Goal: Task Accomplishment & Management: Manage account settings

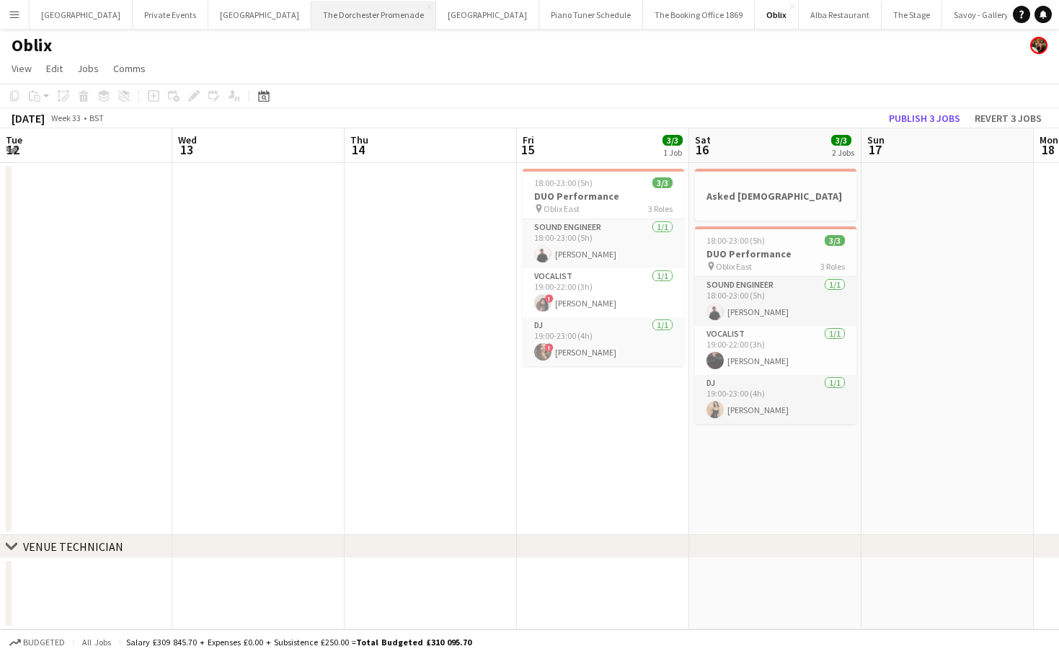
scroll to position [0, 458]
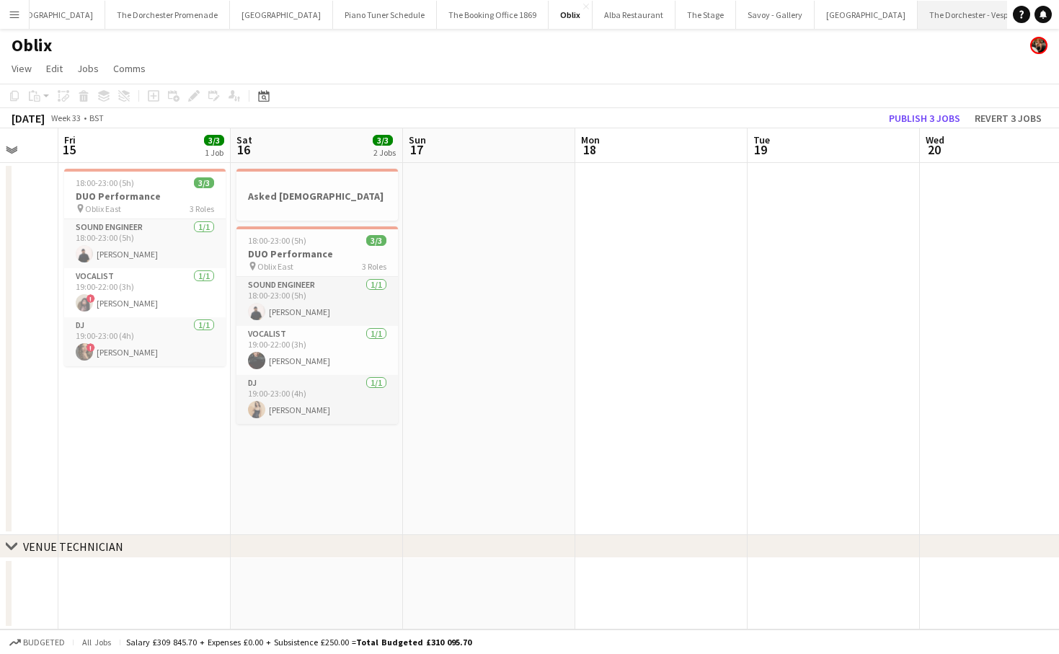
click at [917, 16] on button "The Dorchester - Vesper Bar Close" at bounding box center [979, 15] width 124 height 28
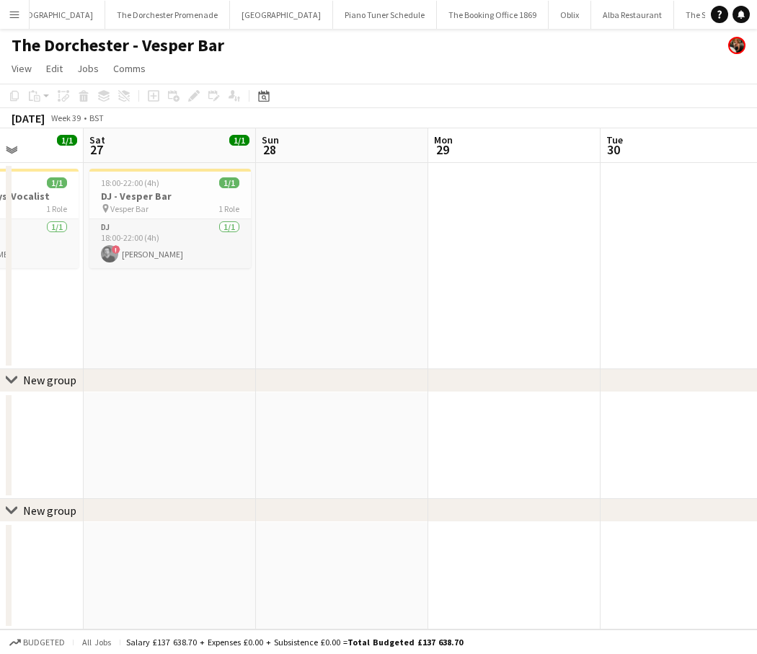
scroll to position [0, 431]
click at [333, 23] on button "Piano Tuner Schedule Close" at bounding box center [385, 15] width 104 height 28
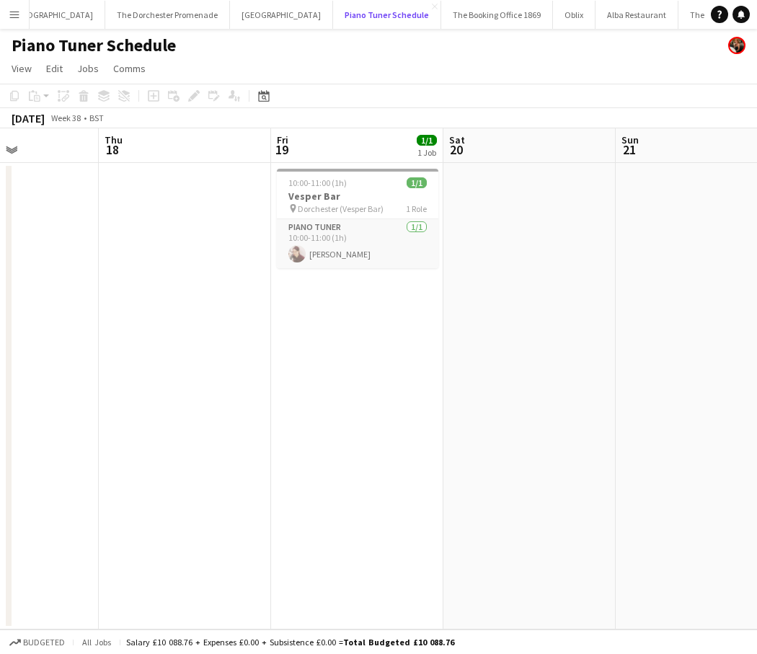
scroll to position [0, 630]
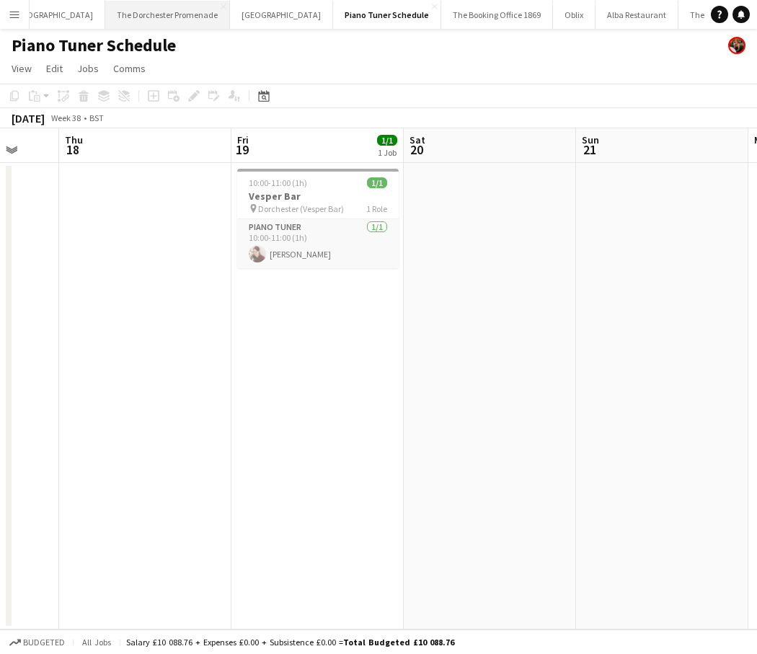
click at [148, 22] on button "The Dorchester Promenade Close" at bounding box center [167, 15] width 125 height 28
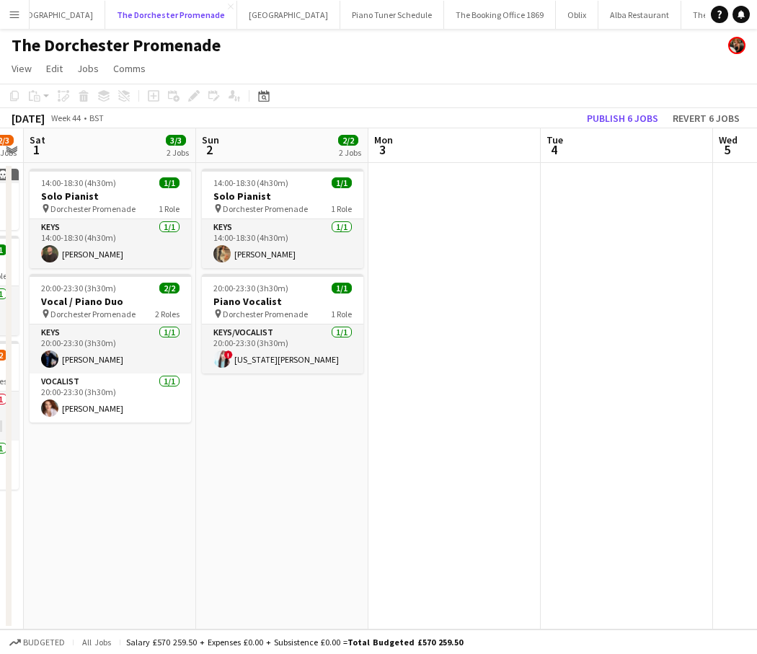
scroll to position [0, 506]
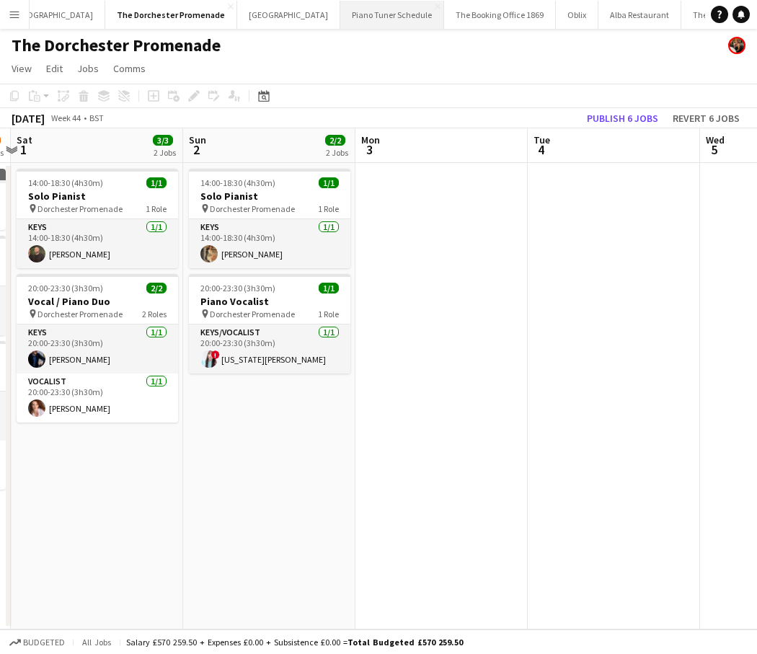
click at [340, 19] on button "Piano Tuner Schedule Close" at bounding box center [392, 15] width 104 height 28
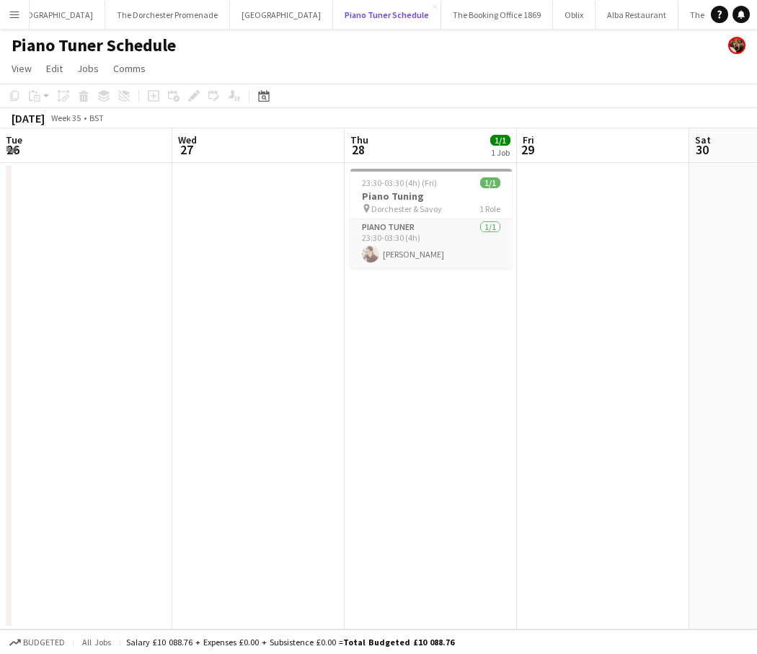
scroll to position [0, 517]
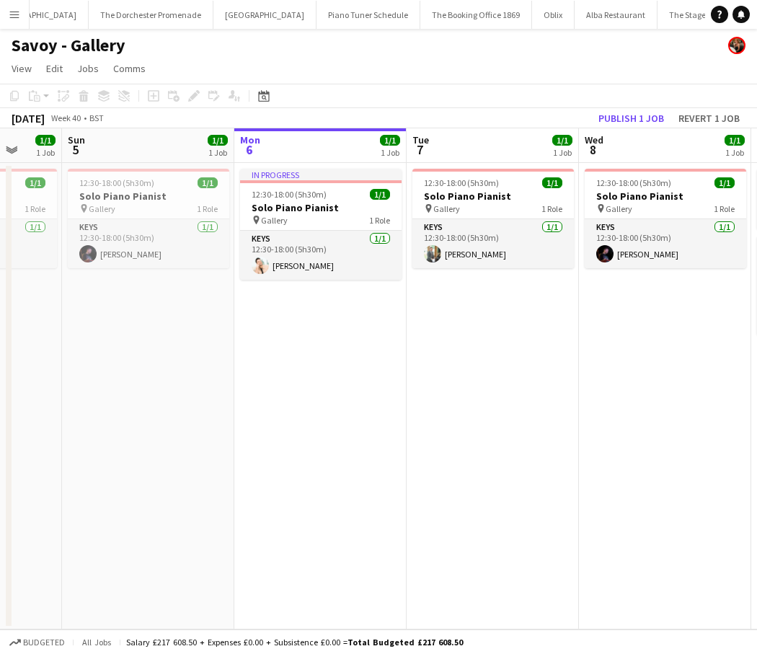
scroll to position [0, 642]
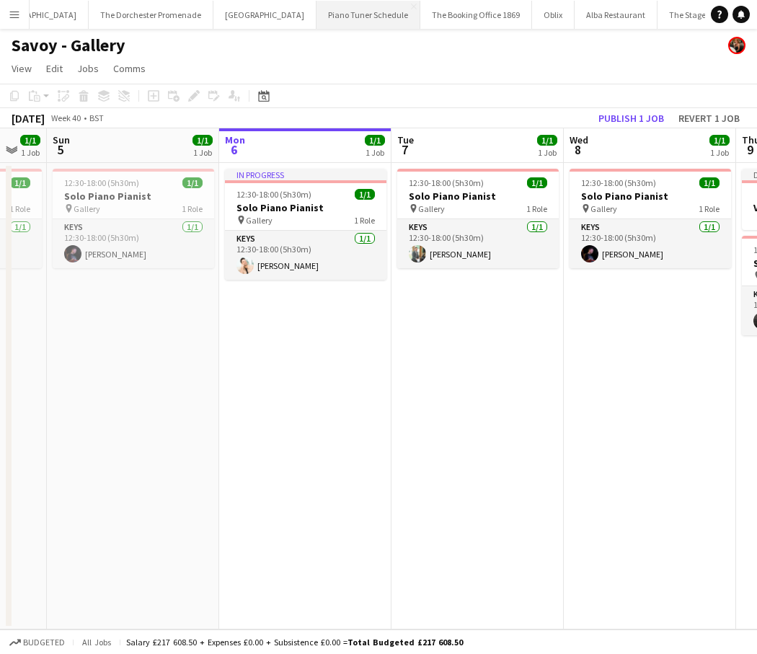
click at [316, 17] on button "Piano Tuner Schedule Close" at bounding box center [368, 15] width 104 height 28
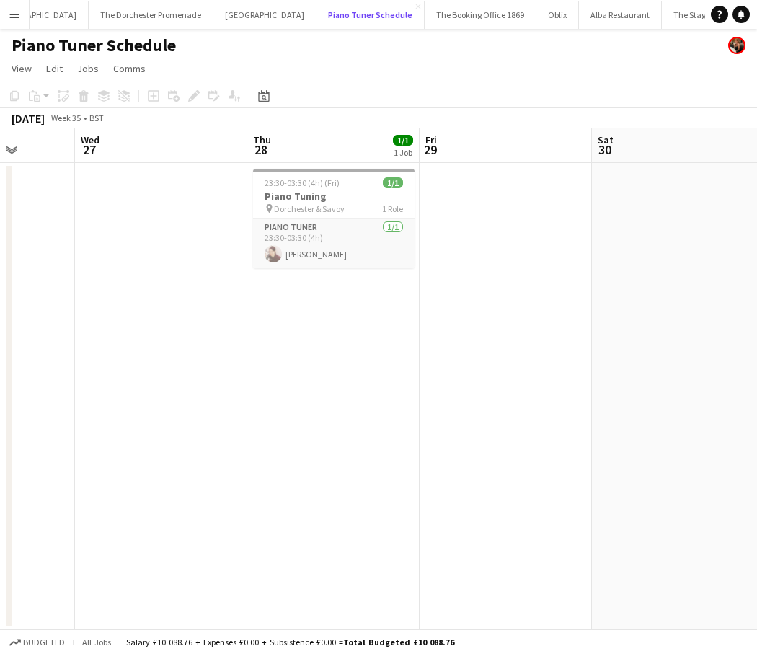
scroll to position [0, 618]
click at [10, 14] on app-icon "Menu" at bounding box center [15, 15] width 12 height 12
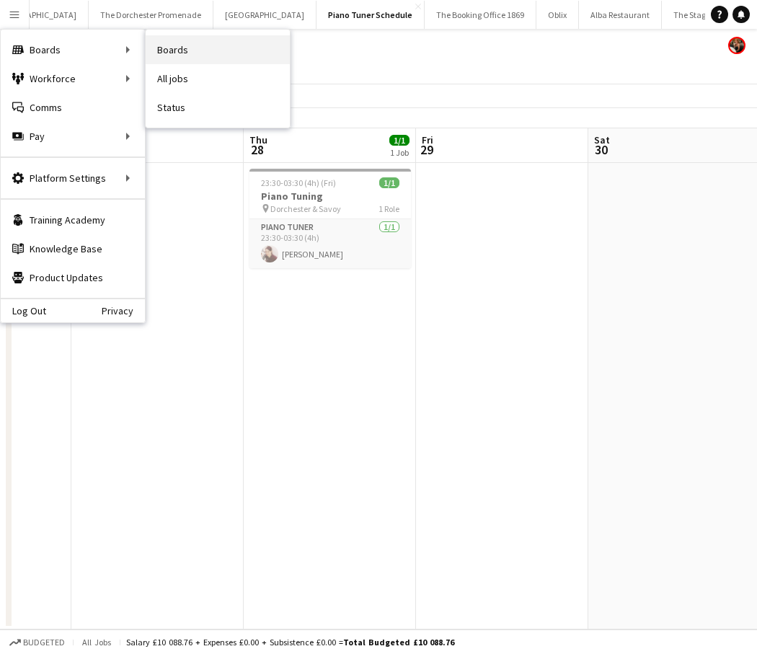
click at [177, 45] on link "Boards" at bounding box center [218, 49] width 144 height 29
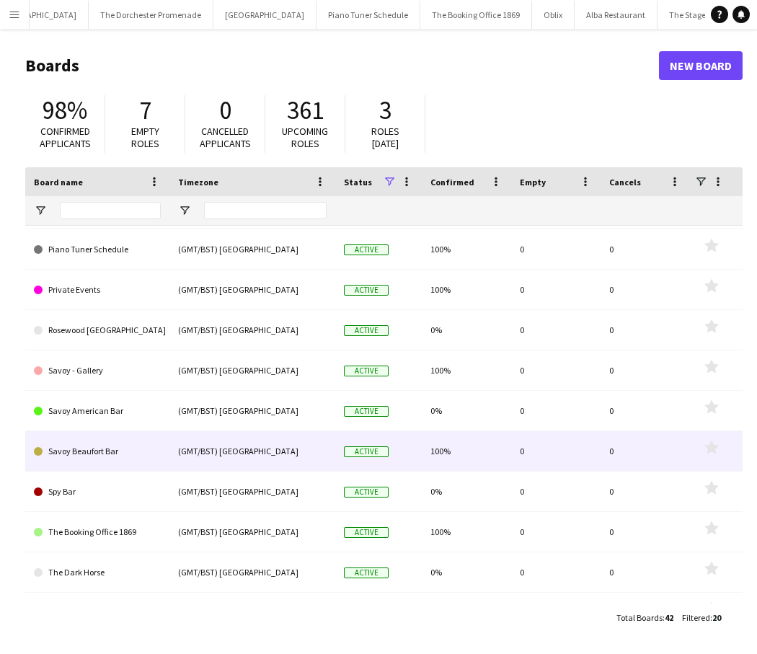
click at [118, 468] on link "Savoy Beaufort Bar" at bounding box center [97, 451] width 127 height 40
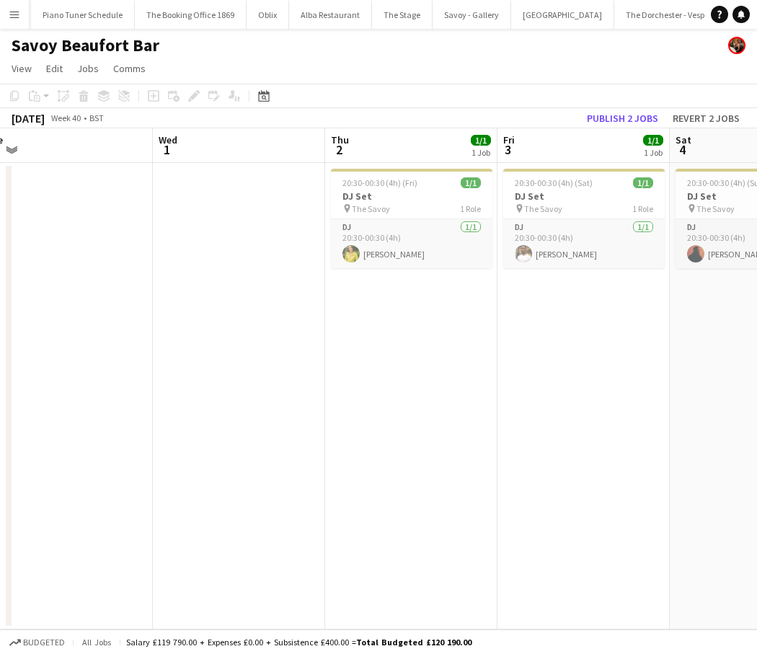
scroll to position [0, 545]
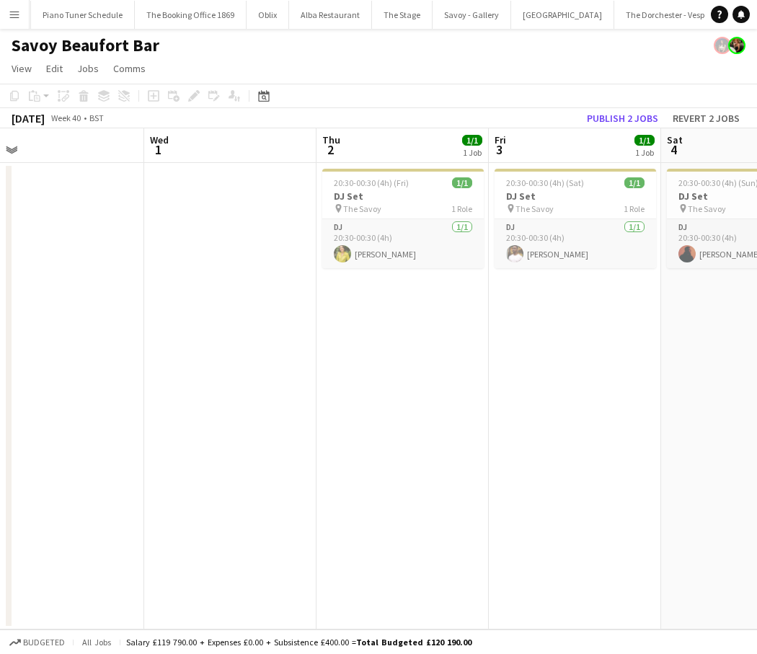
click at [17, 6] on button "Menu" at bounding box center [14, 14] width 29 height 29
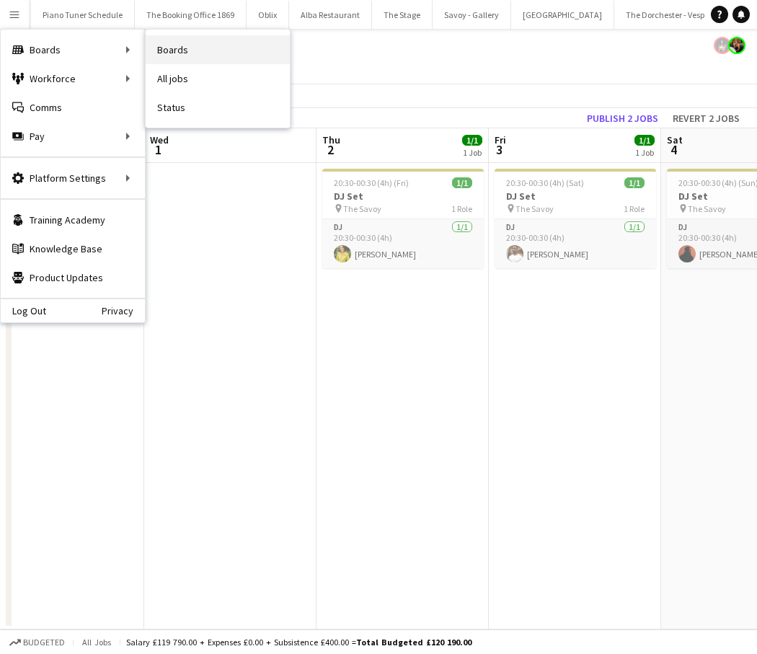
click at [212, 45] on link "Boards" at bounding box center [218, 49] width 144 height 29
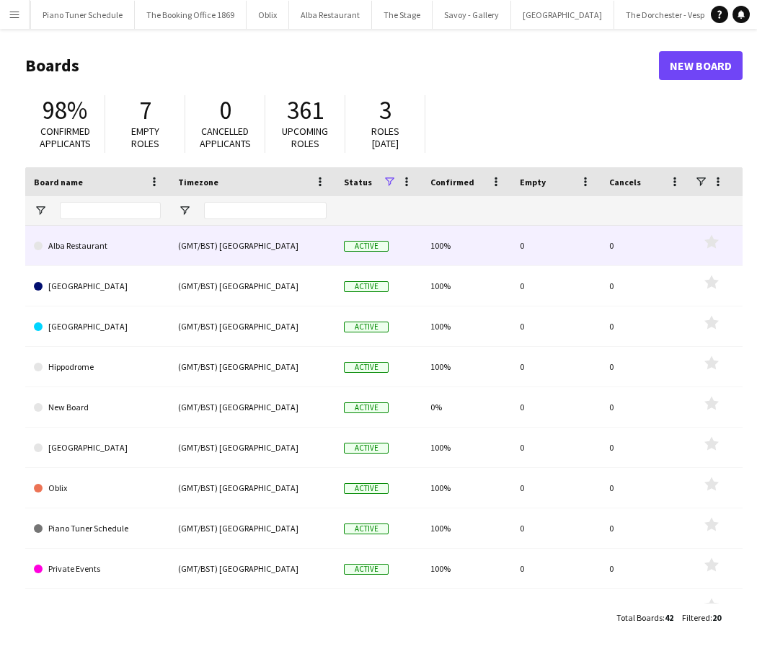
click at [133, 254] on link "Alba Restaurant" at bounding box center [97, 246] width 127 height 40
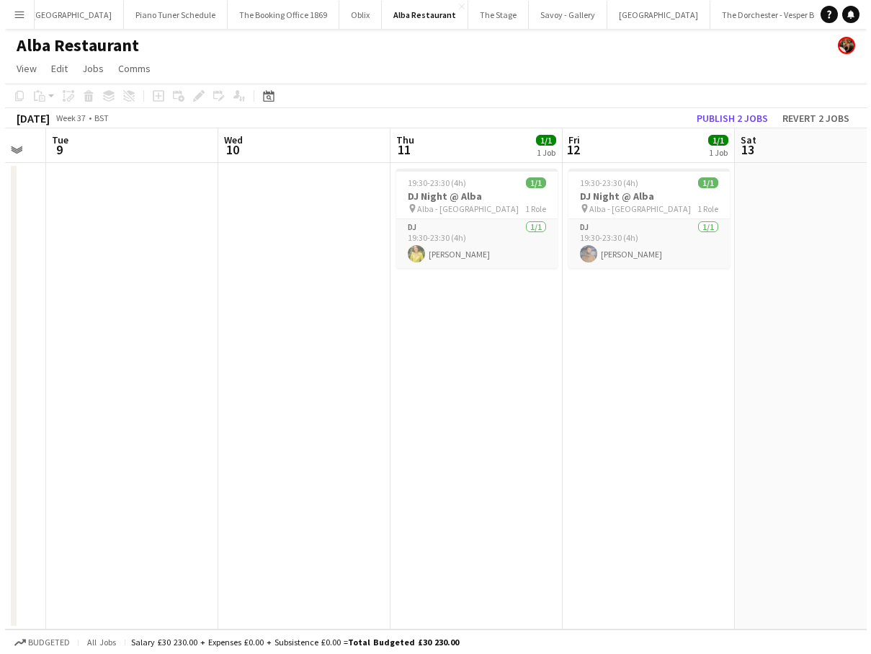
scroll to position [0, 411]
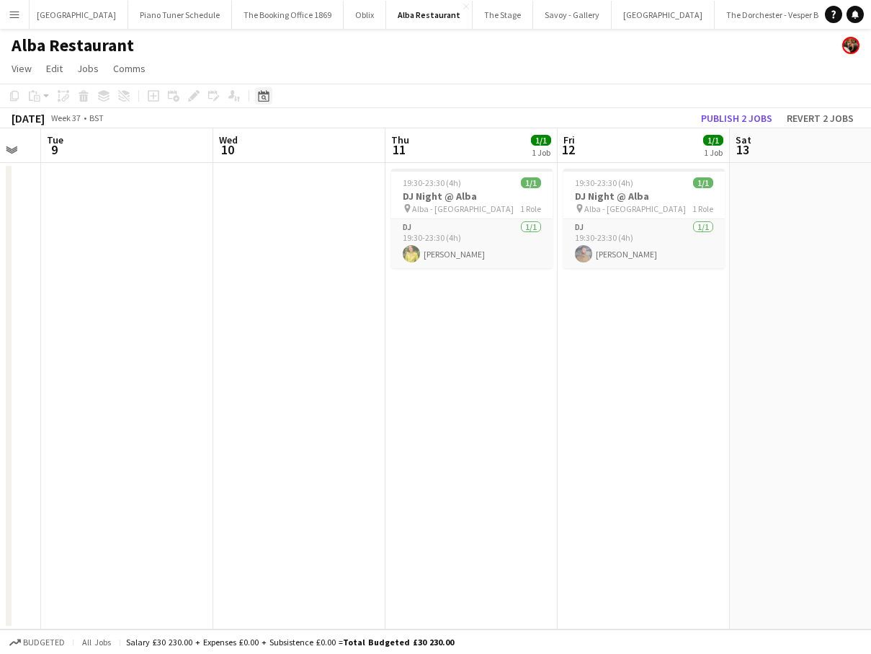
click at [263, 93] on icon at bounding box center [263, 96] width 11 height 12
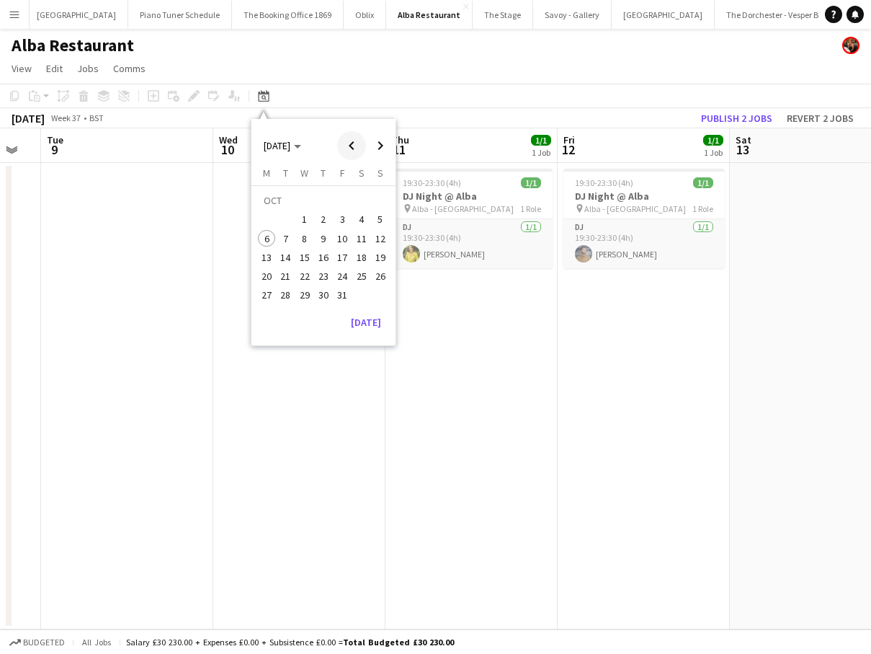
click at [348, 141] on span "Previous month" at bounding box center [351, 145] width 29 height 29
click at [347, 146] on span "Previous month" at bounding box center [351, 145] width 29 height 29
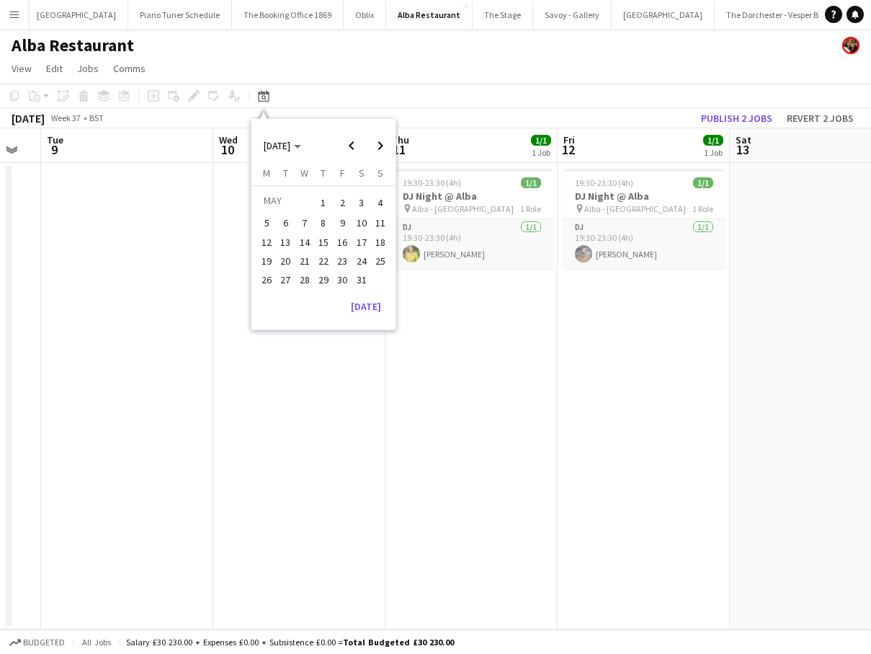
click at [342, 257] on span "23" at bounding box center [342, 260] width 17 height 17
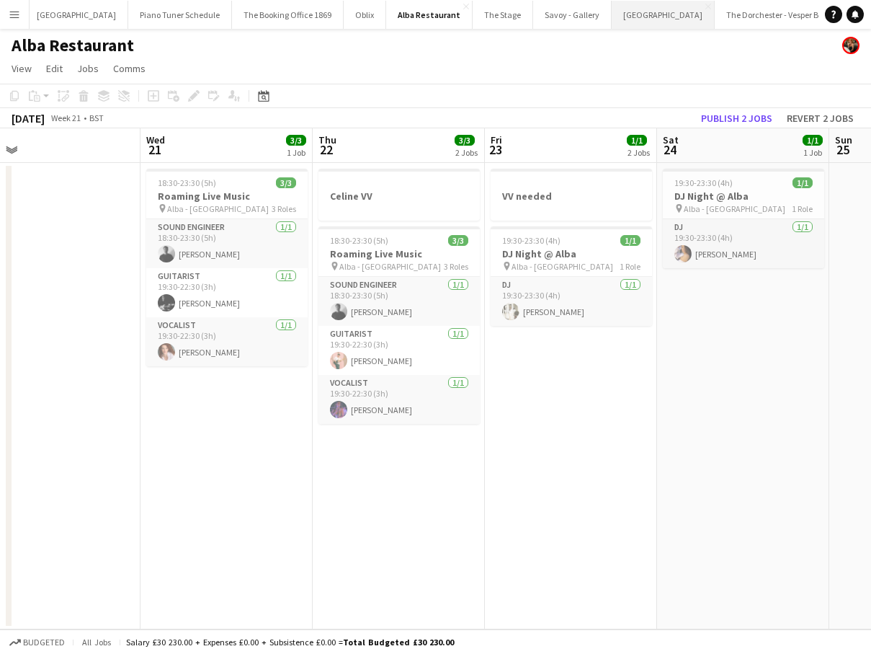
scroll to position [0, 378]
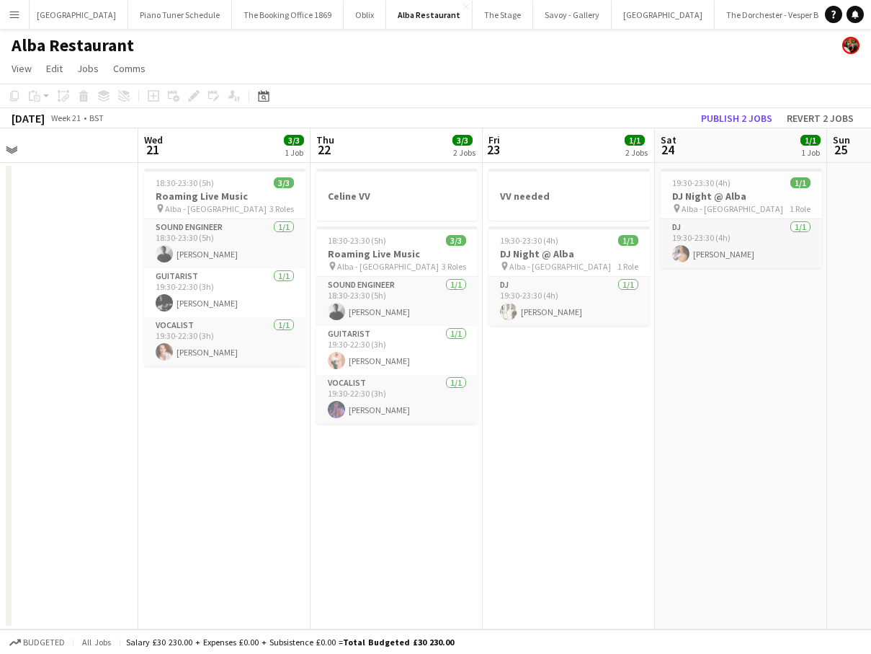
click at [275, 95] on app-toolbar "Copy Paste Paste Command V Paste with crew Command Shift V Paste linked Job [GE…" at bounding box center [435, 96] width 871 height 25
click at [266, 97] on icon "Date picker" at bounding box center [264, 96] width 12 height 12
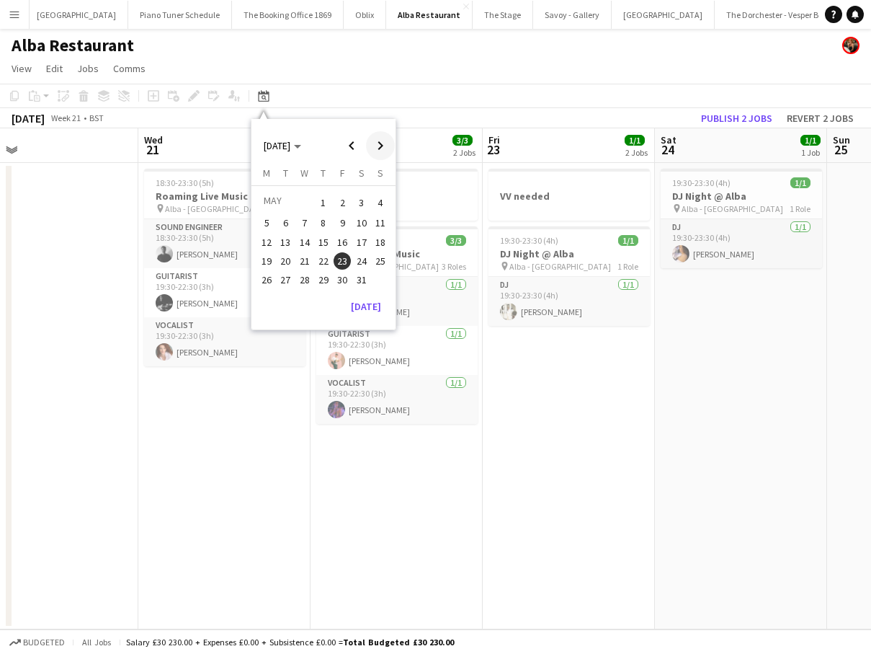
click at [378, 146] on span "Next month" at bounding box center [380, 145] width 29 height 29
click at [359, 224] on span "9" at bounding box center [361, 223] width 17 height 17
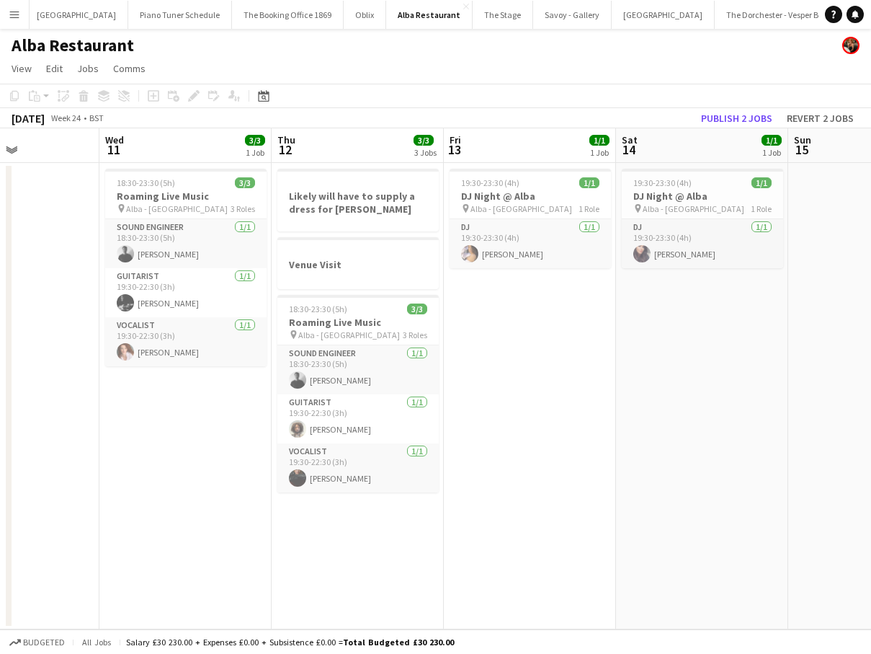
scroll to position [0, 416]
click at [266, 97] on icon "Date picker" at bounding box center [264, 96] width 12 height 12
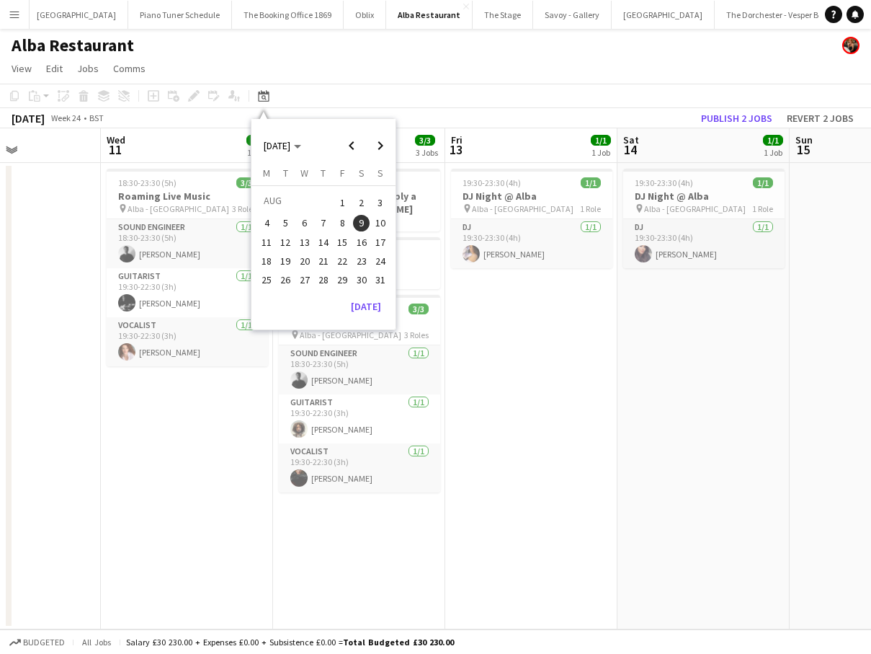
click at [366, 224] on span "9" at bounding box center [361, 223] width 17 height 17
click at [374, 224] on span "10" at bounding box center [380, 223] width 17 height 17
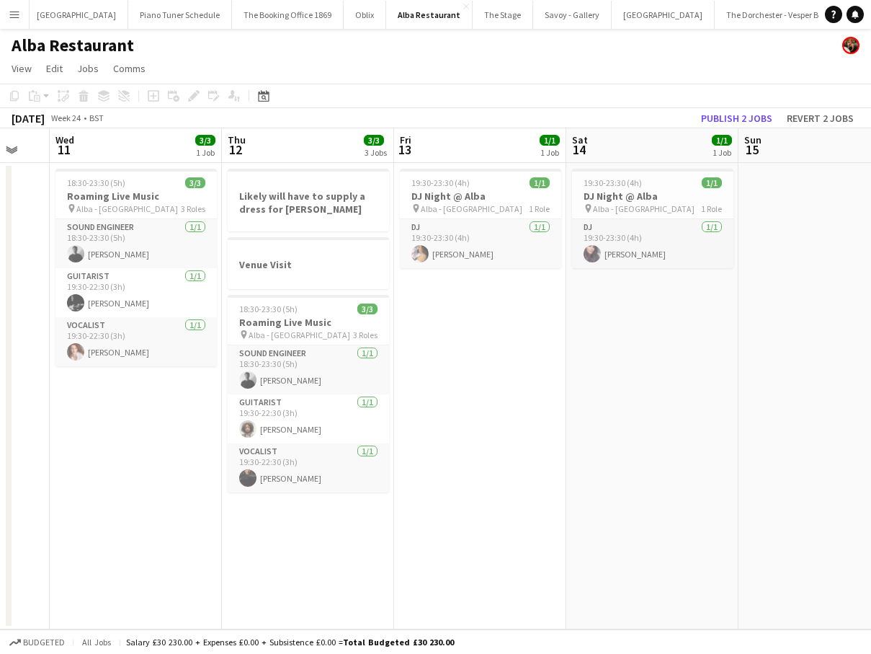
scroll to position [0, 290]
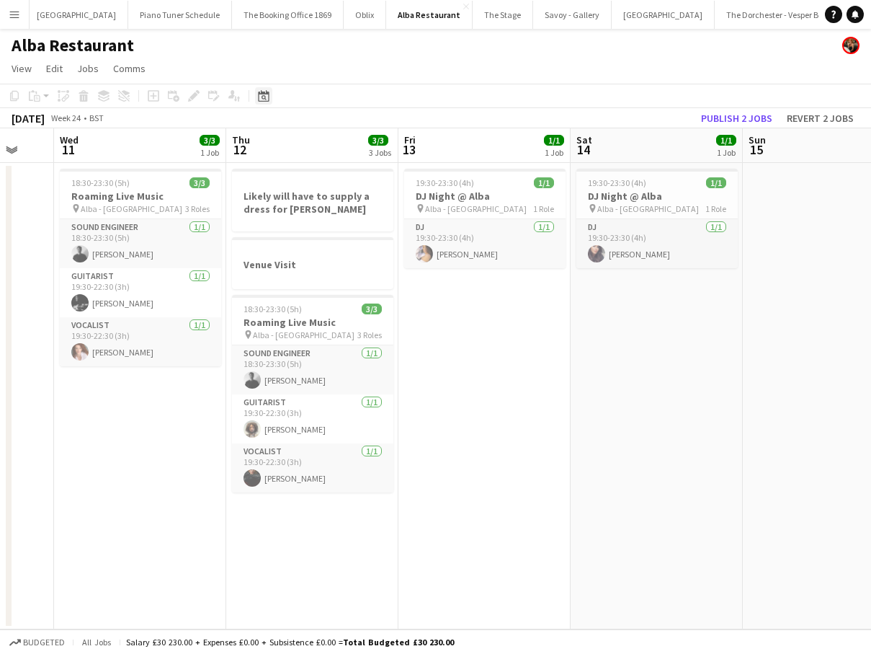
click at [267, 95] on icon "Date picker" at bounding box center [264, 96] width 12 height 12
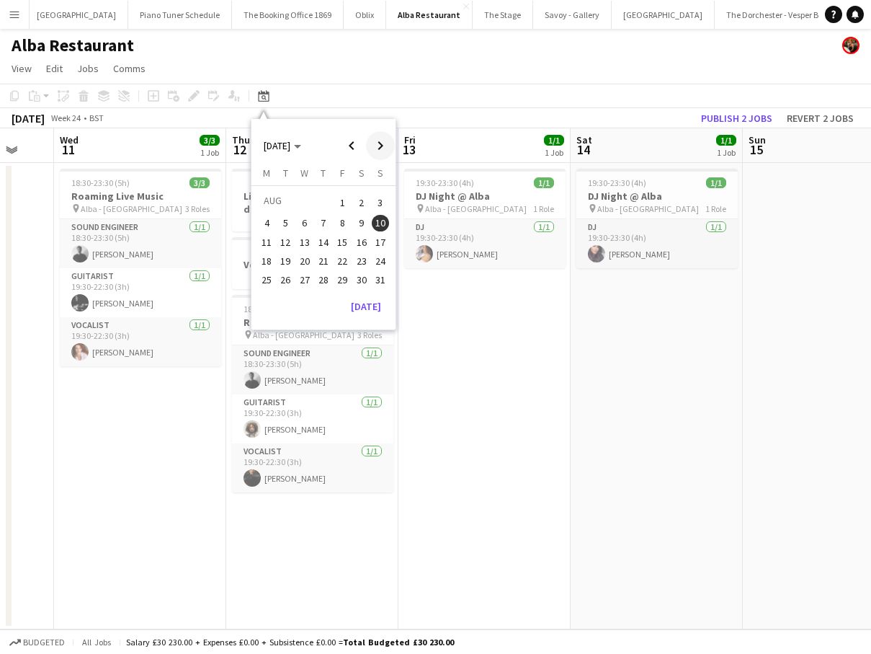
click at [375, 147] on span "Next month" at bounding box center [380, 145] width 29 height 29
click at [347, 148] on span "Previous month" at bounding box center [351, 145] width 29 height 29
click at [321, 237] on span "11" at bounding box center [323, 238] width 17 height 17
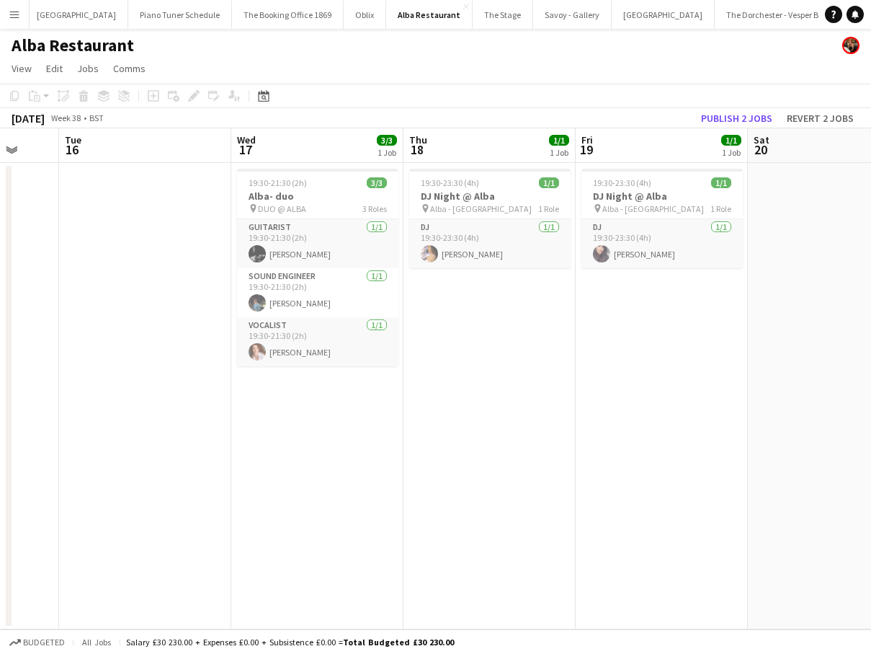
scroll to position [0, 459]
click at [320, 254] on app-card-role "Guitarist [DATE] 19:30-21:30 (2h) [PERSON_NAME]" at bounding box center [316, 243] width 161 height 49
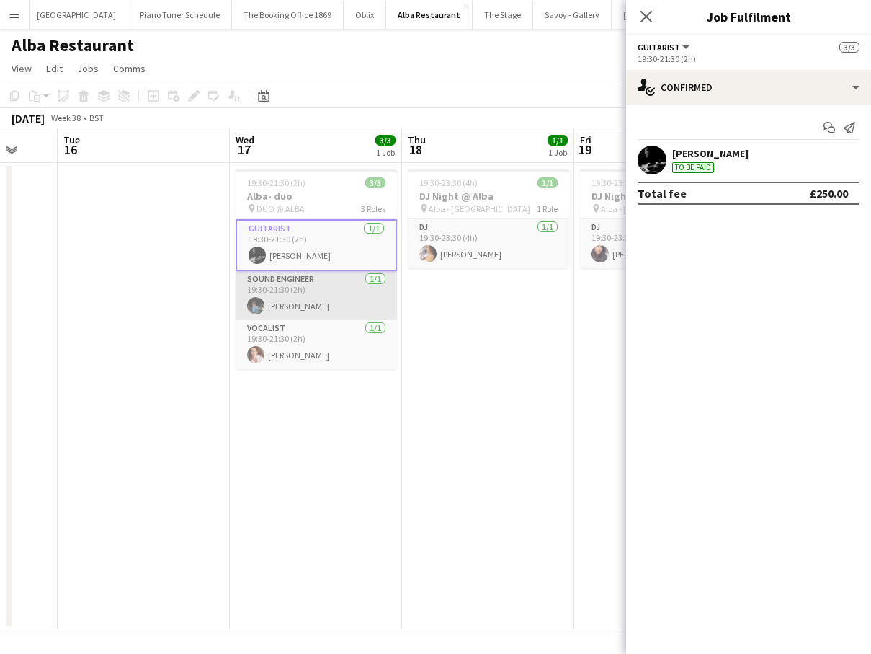
click at [321, 298] on app-card-role "Sound Engineer [DATE] 19:30-21:30 (2h) [PERSON_NAME]" at bounding box center [316, 295] width 161 height 49
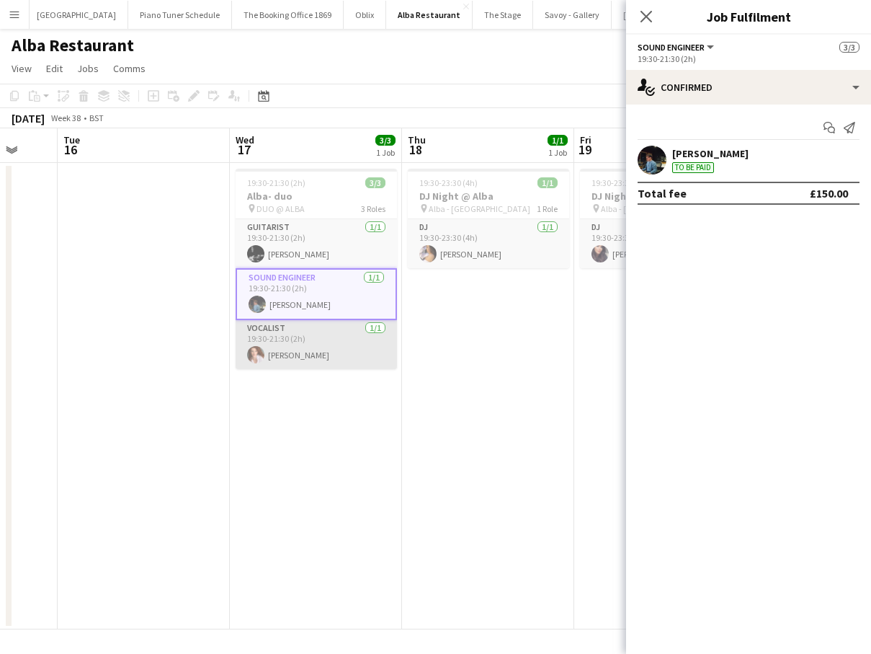
click at [326, 338] on app-card-role "Vocalist [DATE] 19:30-21:30 (2h) [PERSON_NAME]" at bounding box center [316, 344] width 161 height 49
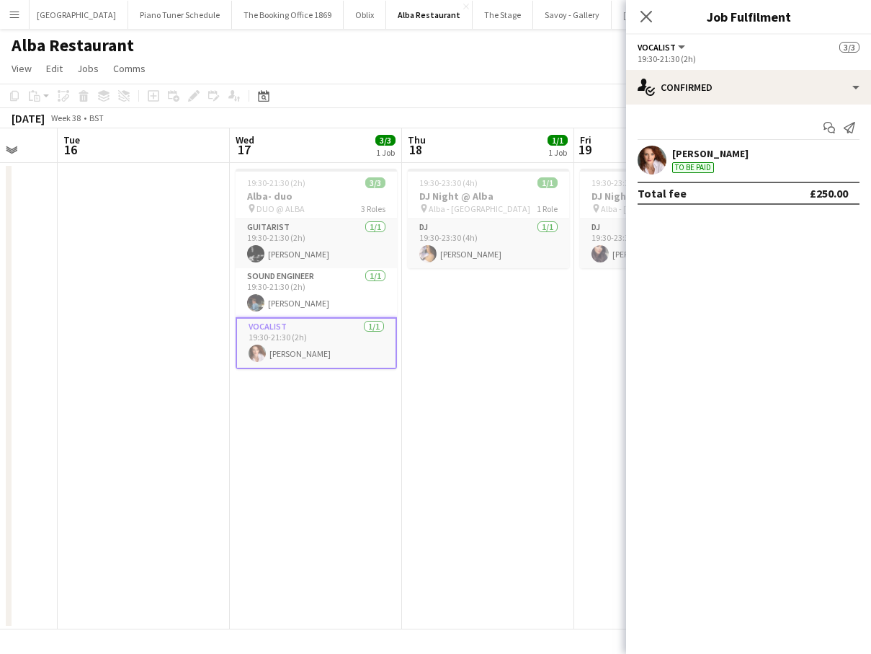
click at [432, 386] on app-date-cell "19:30-23:30 (4h) 1/1 DJ Night @ [GEOGRAPHIC_DATA] pin Alba - Knightsbridge 1 Ro…" at bounding box center [488, 396] width 172 height 466
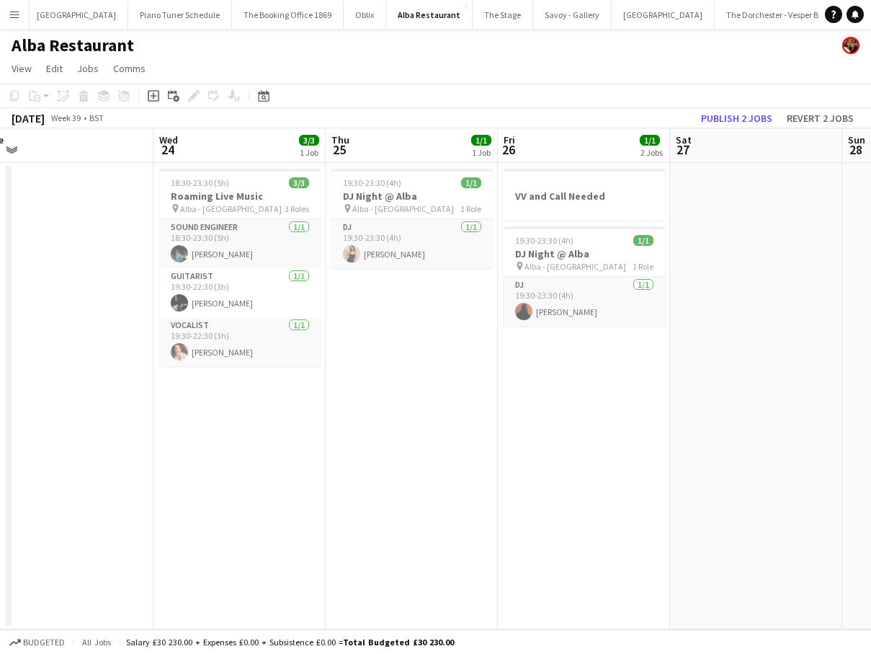
scroll to position [0, 726]
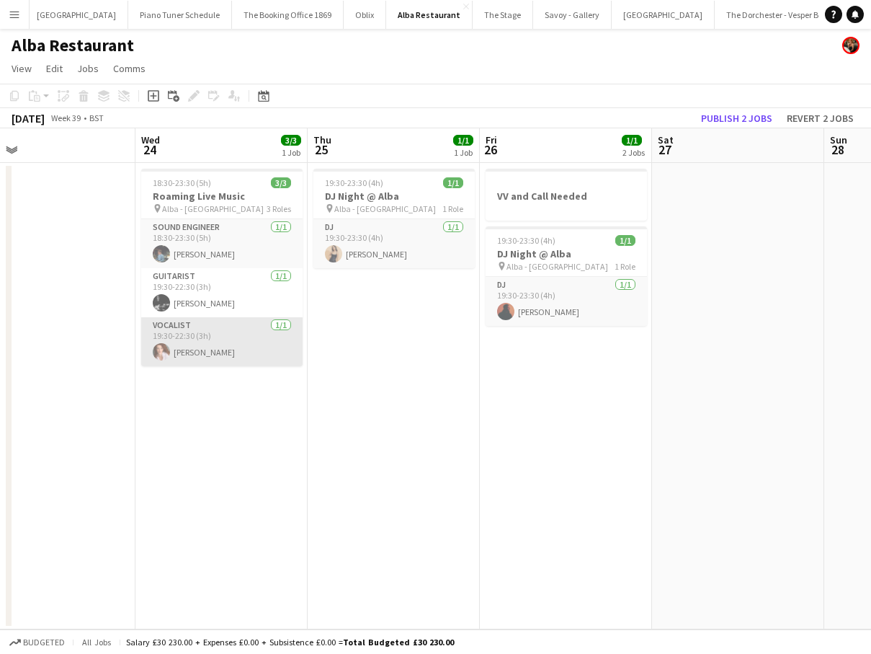
click at [249, 331] on app-card-role "Vocalist [DATE] 19:30-22:30 (3h) [PERSON_NAME]" at bounding box center [221, 341] width 161 height 49
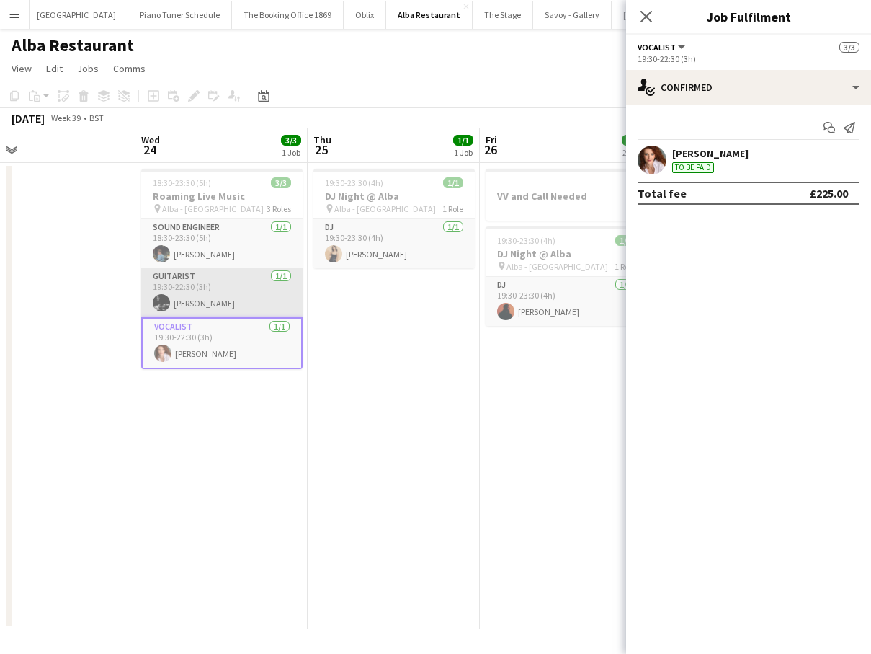
click at [247, 299] on app-card-role "Guitarist [DATE] 19:30-22:30 (3h) [PERSON_NAME]" at bounding box center [221, 292] width 161 height 49
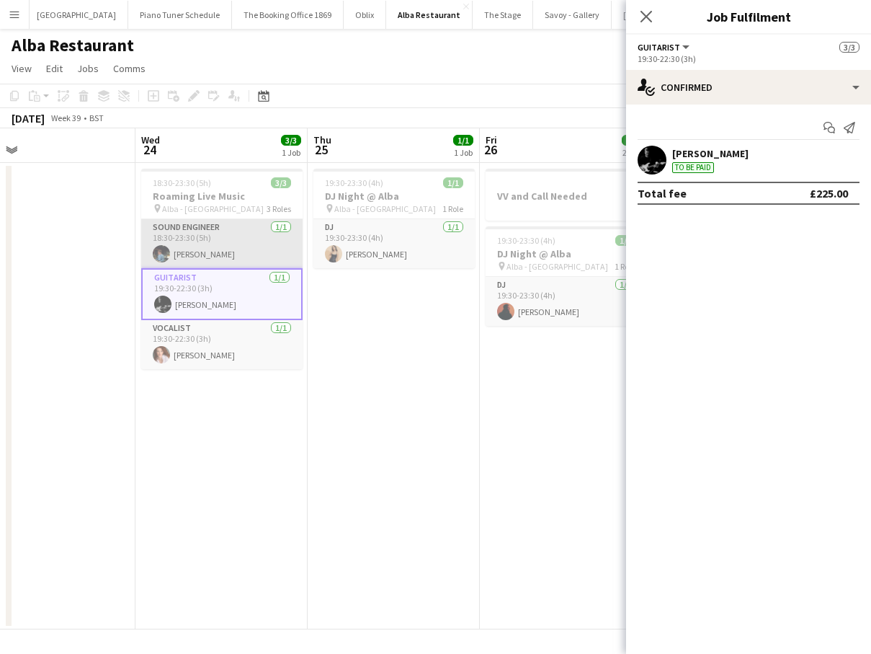
click at [239, 239] on app-card-role "Sound Engineer [DATE] 18:30-23:30 (5h) [PERSON_NAME]" at bounding box center [221, 243] width 161 height 49
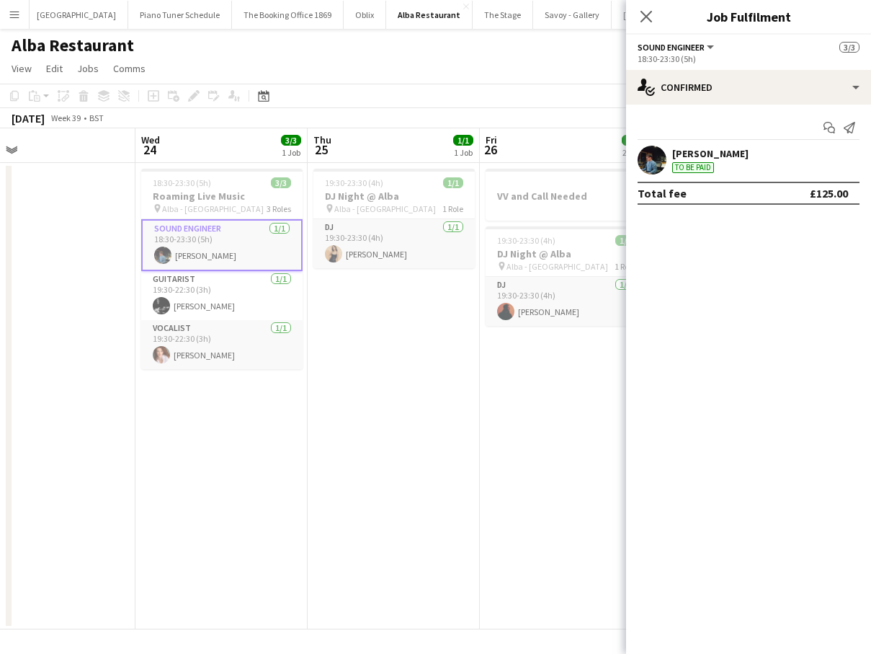
click at [122, 251] on app-date-cell at bounding box center [49, 396] width 172 height 466
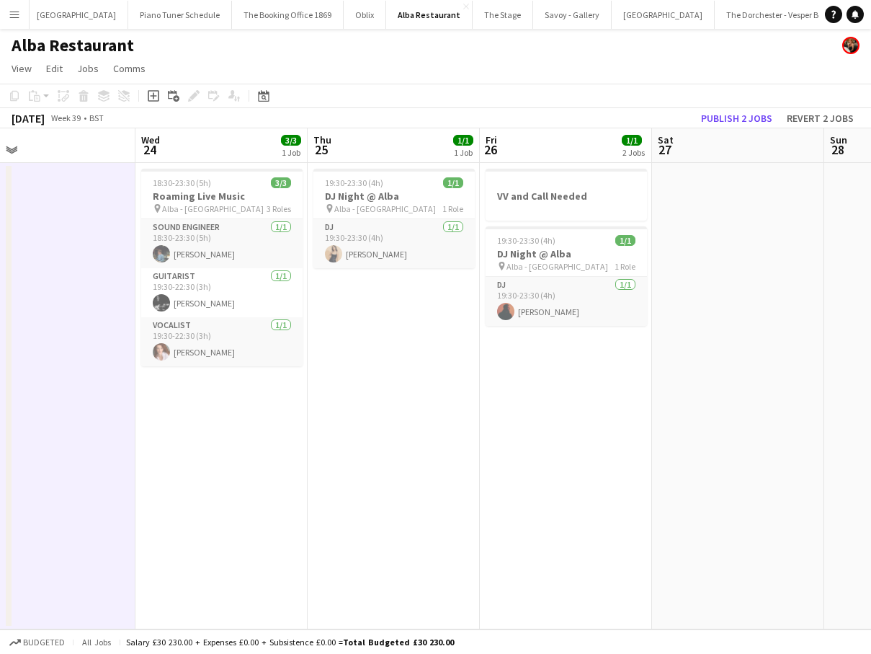
click at [205, 151] on app-board-header-date "Wed 24 3/3 1 Job" at bounding box center [221, 145] width 172 height 35
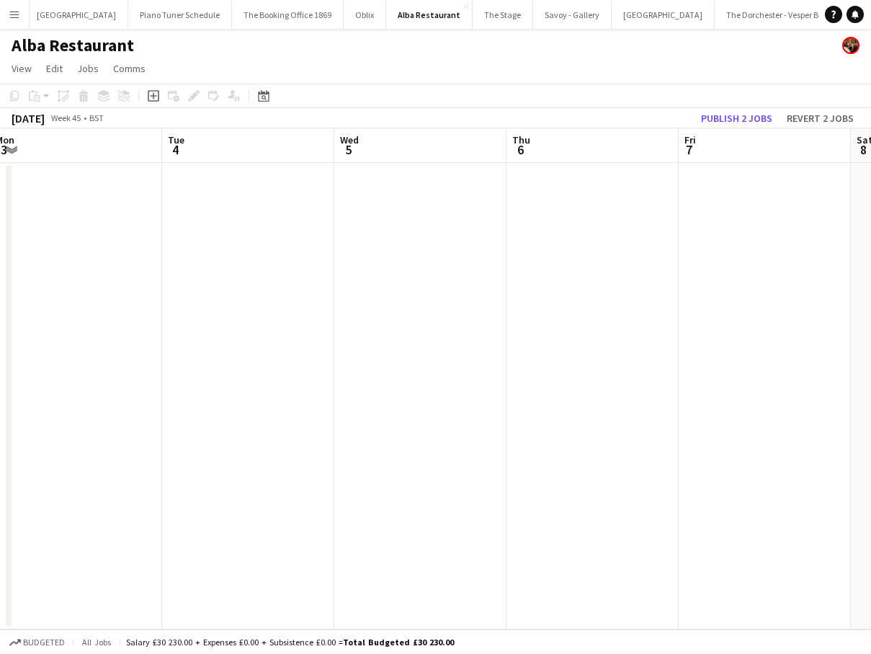
scroll to position [0, 531]
click at [10, 14] on app-icon "Menu" at bounding box center [15, 15] width 12 height 12
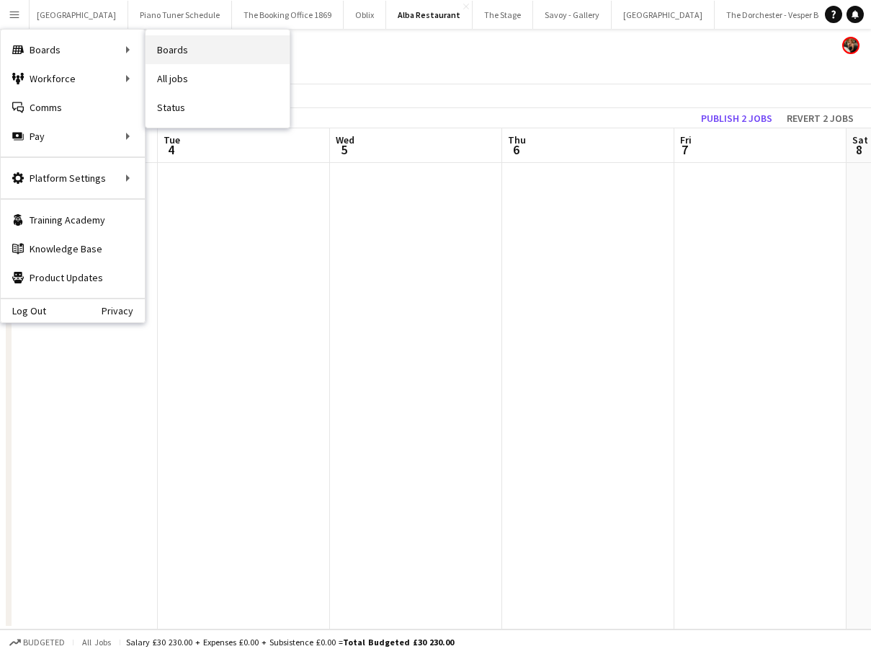
click at [197, 48] on link "Boards" at bounding box center [218, 49] width 144 height 29
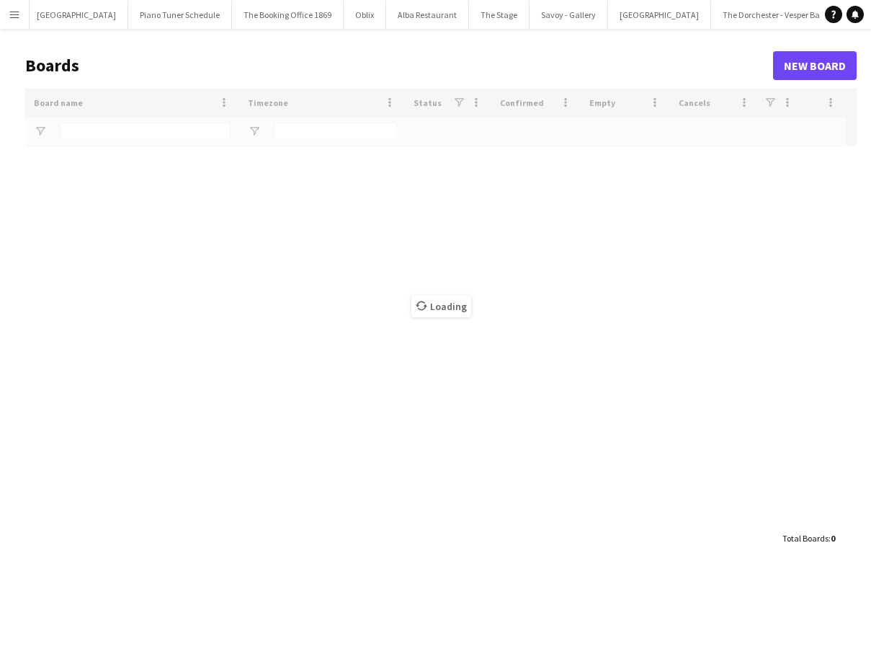
scroll to position [0, 409]
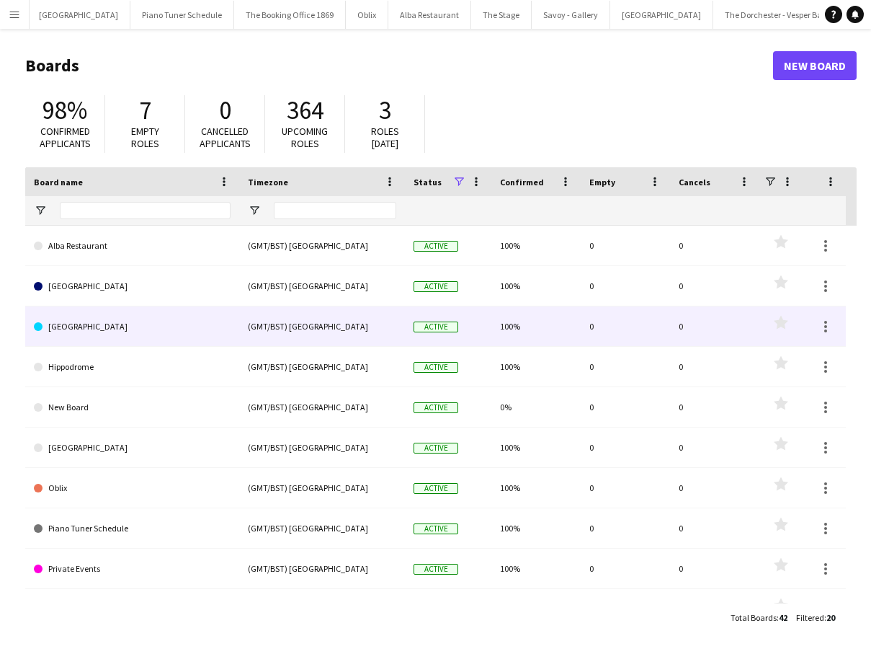
click at [157, 332] on link "[GEOGRAPHIC_DATA]" at bounding box center [132, 326] width 197 height 40
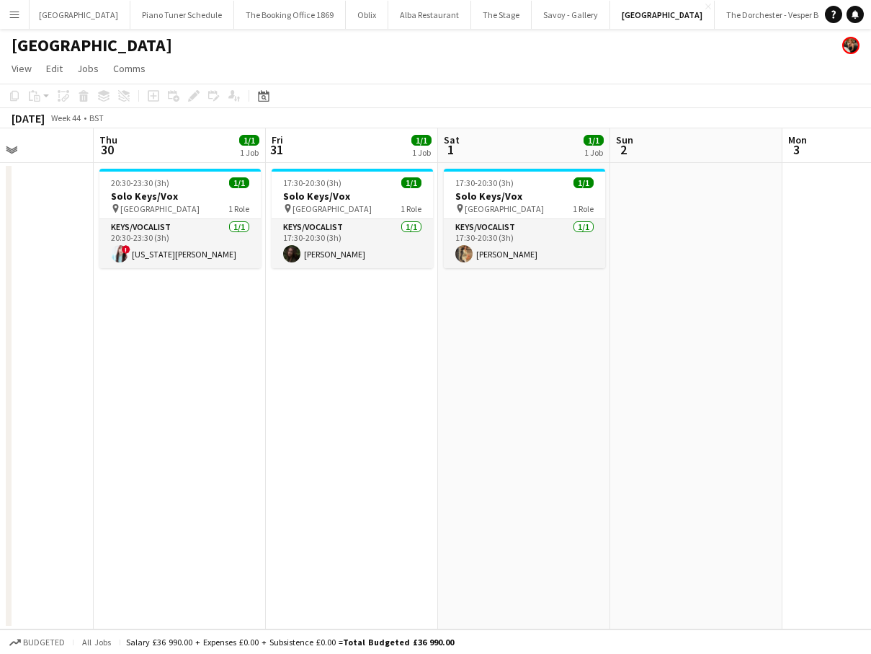
scroll to position [0, 598]
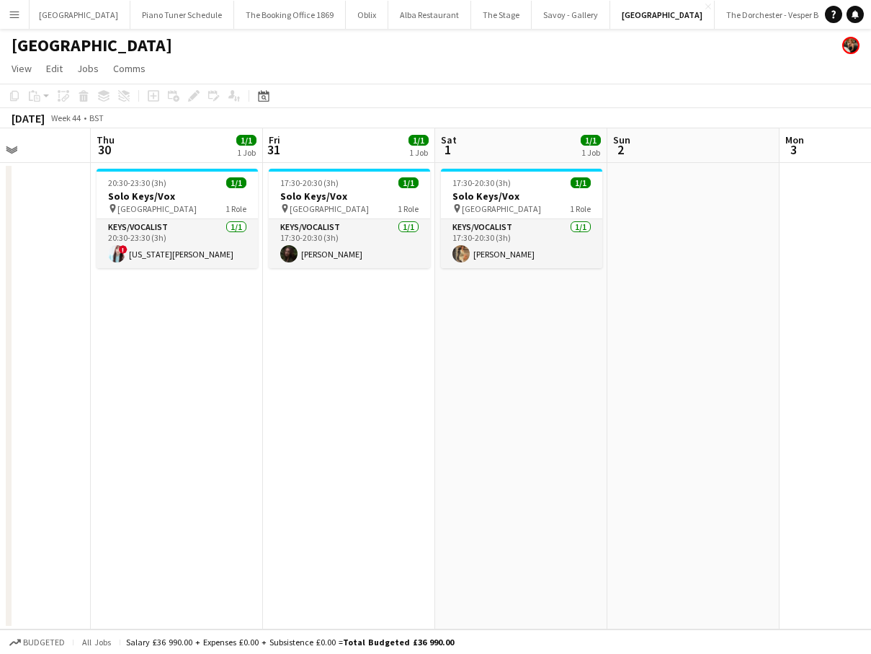
click at [17, 15] on app-icon "Menu" at bounding box center [15, 15] width 12 height 12
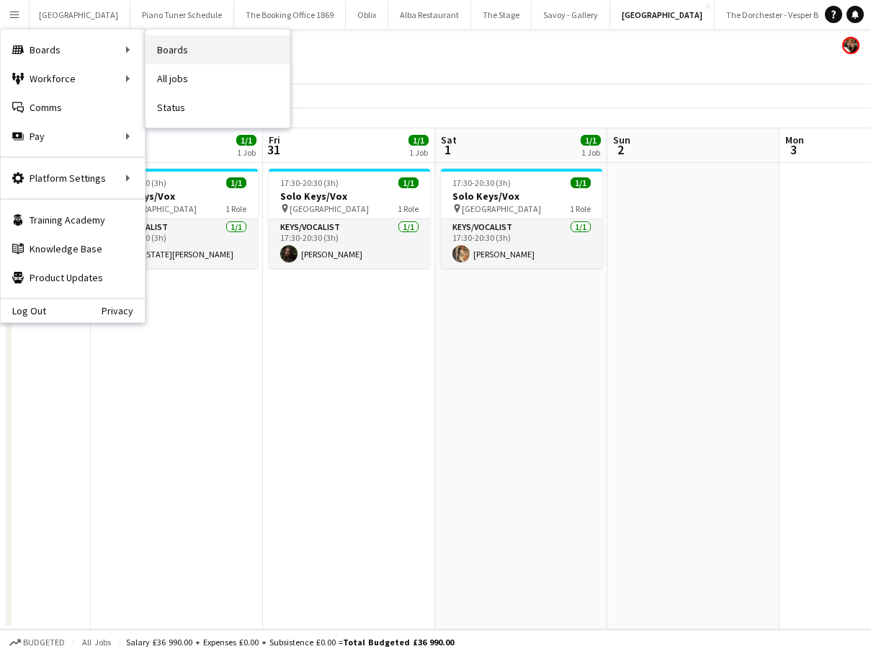
click at [153, 53] on link "Boards" at bounding box center [218, 49] width 144 height 29
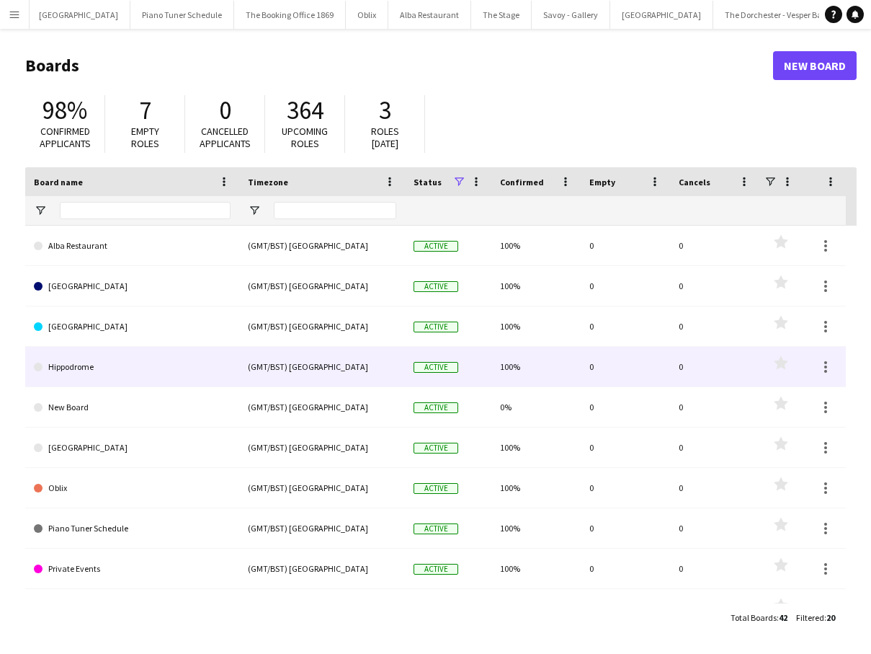
click at [115, 368] on link "Hippodrome" at bounding box center [132, 367] width 197 height 40
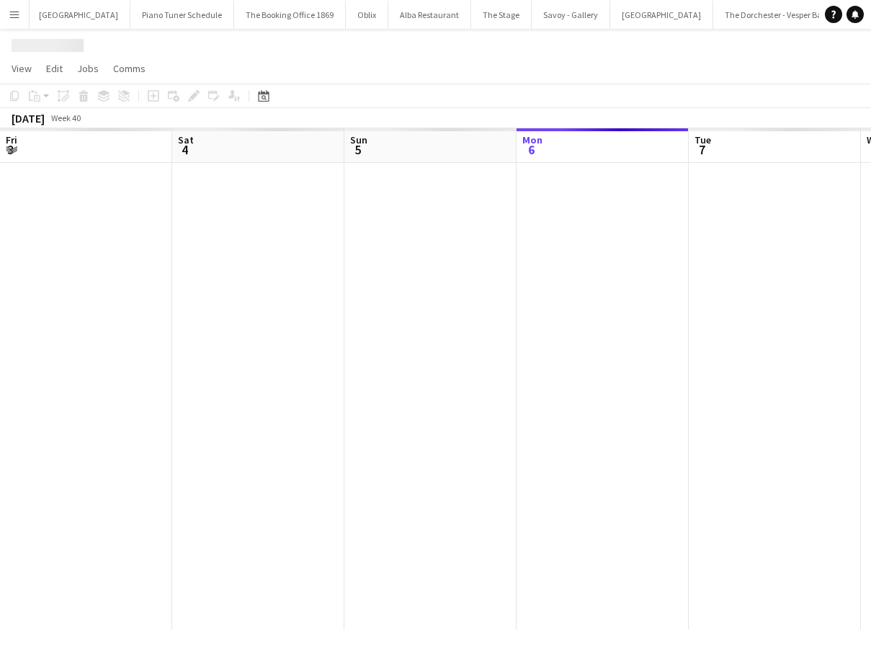
scroll to position [0, 344]
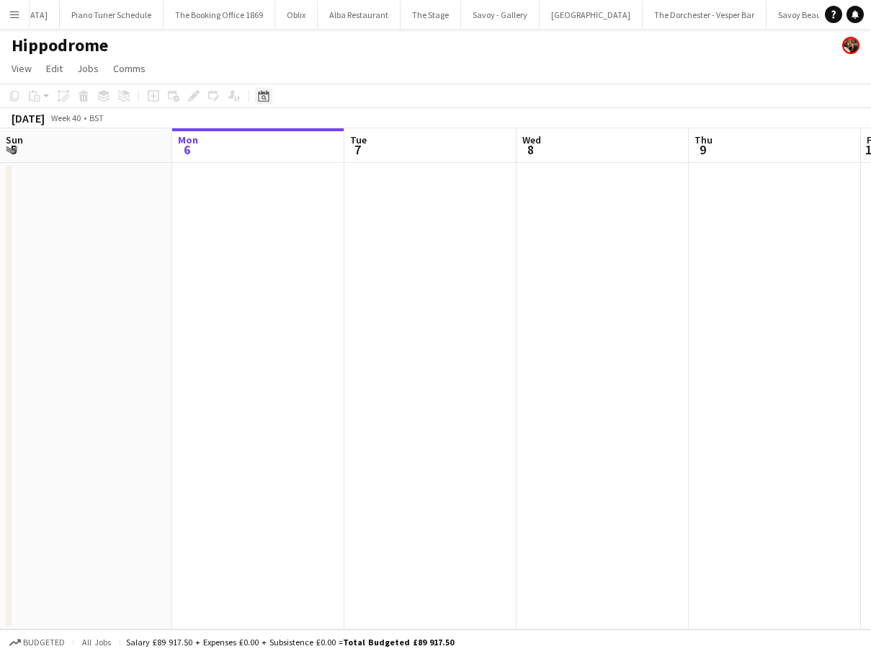
click at [262, 92] on icon at bounding box center [263, 96] width 11 height 12
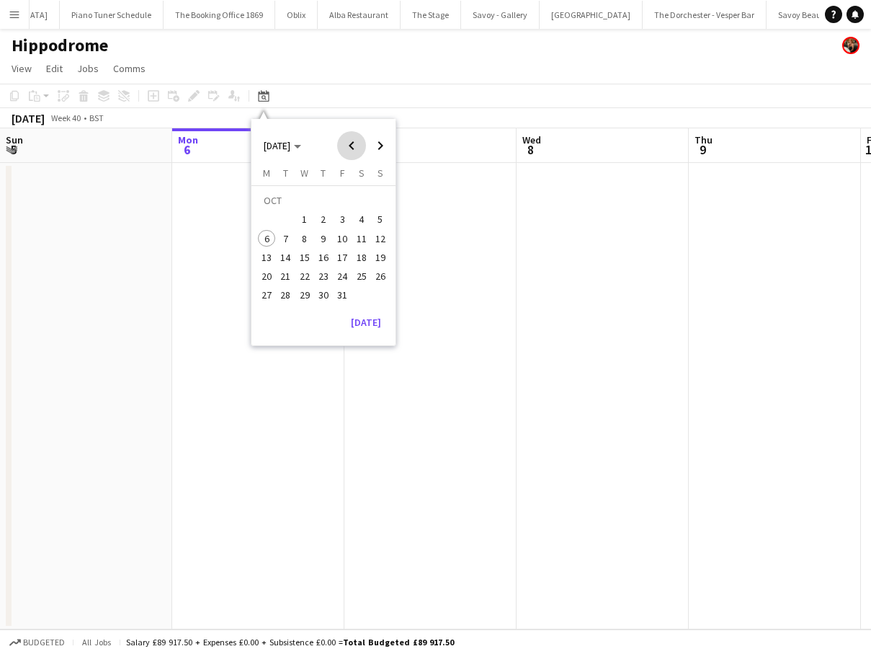
click at [352, 149] on span "Previous month" at bounding box center [351, 145] width 29 height 29
click at [356, 149] on span "Previous month" at bounding box center [351, 145] width 29 height 29
click at [326, 298] on span "31" at bounding box center [323, 295] width 17 height 17
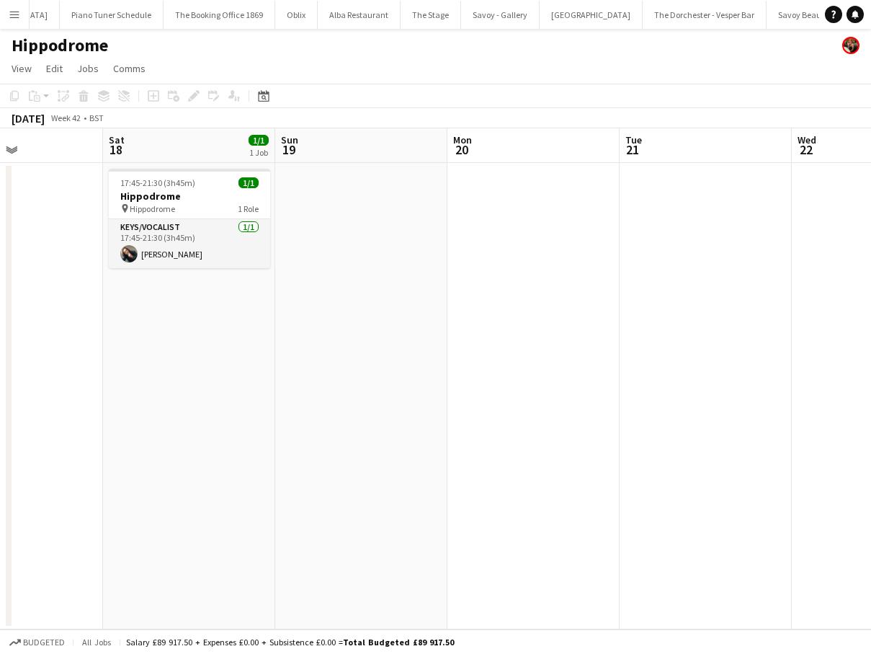
scroll to position [0, 404]
click at [21, 9] on button "Menu" at bounding box center [14, 14] width 29 height 29
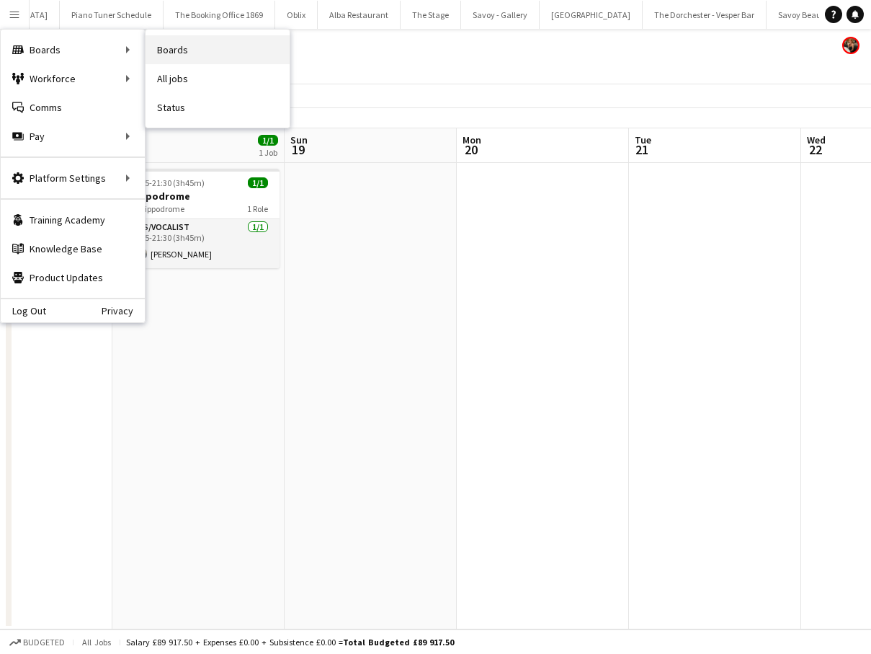
click at [166, 47] on link "Boards" at bounding box center [218, 49] width 144 height 29
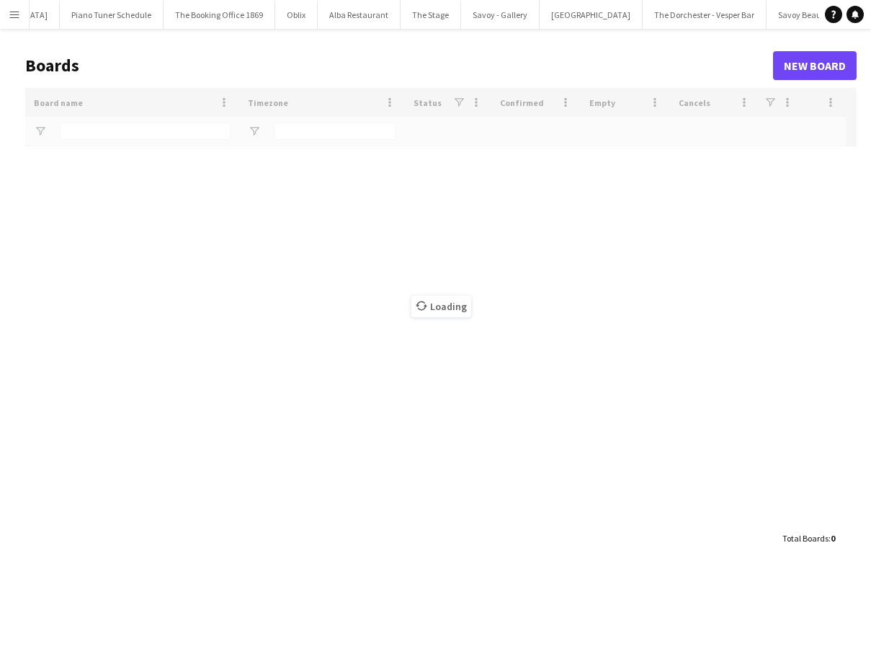
scroll to position [0, 478]
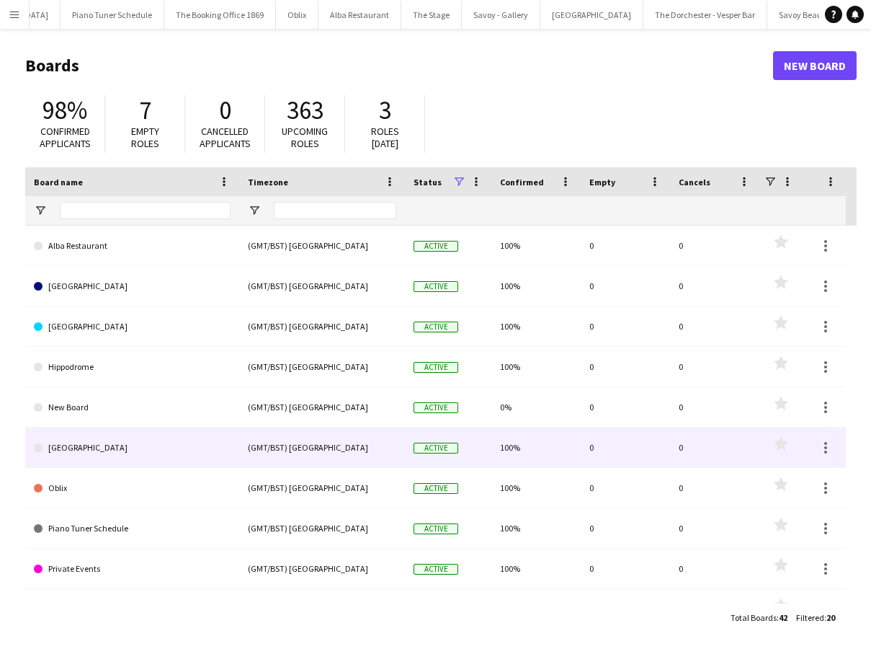
click at [129, 441] on link "[GEOGRAPHIC_DATA]" at bounding box center [132, 447] width 197 height 40
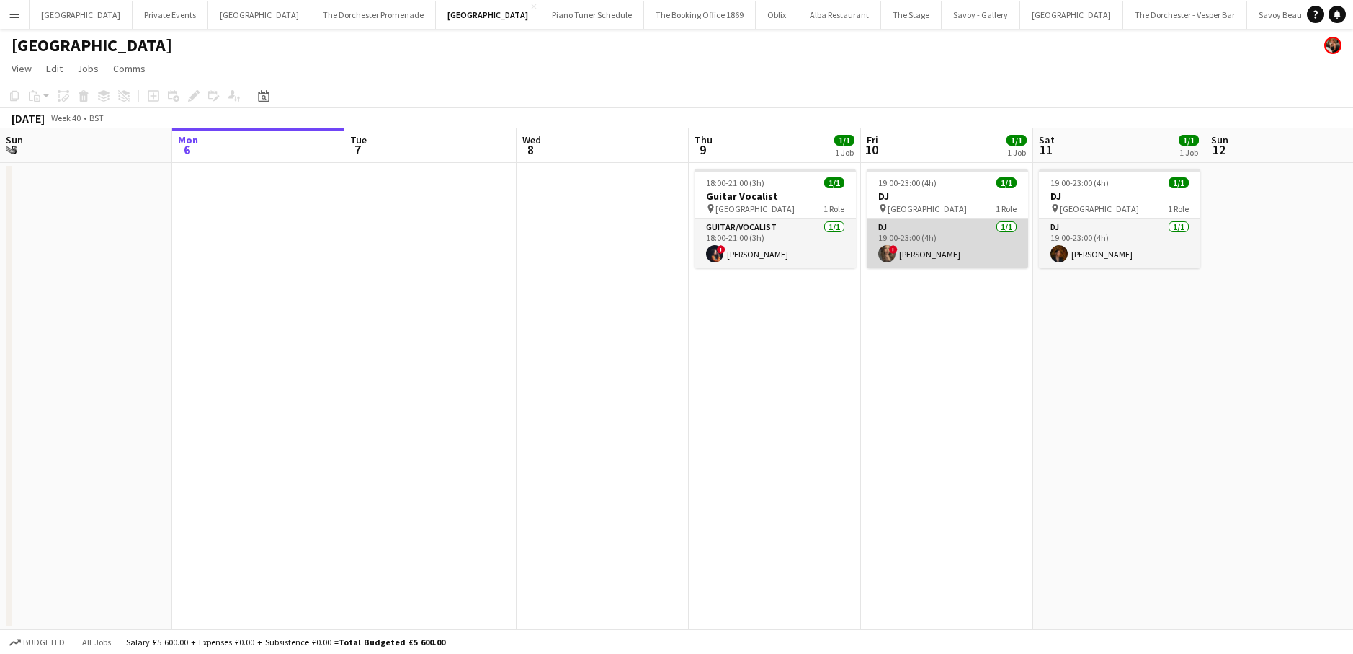
click at [909, 237] on app-card-role "DJ [DATE] 19:00-23:00 (4h) ! [PERSON_NAME]" at bounding box center [947, 243] width 161 height 49
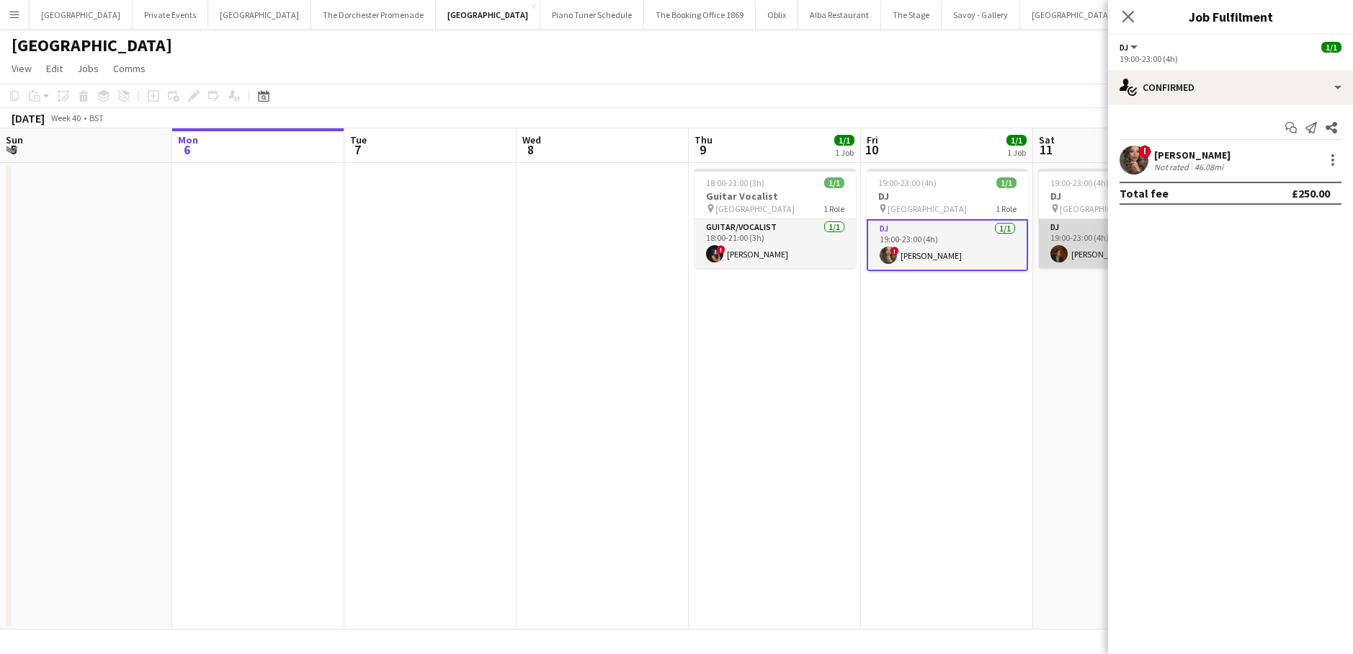
click at [1058, 249] on app-card-role "DJ [DATE] 19:00-23:00 (4h) [PERSON_NAME]" at bounding box center [1119, 243] width 161 height 49
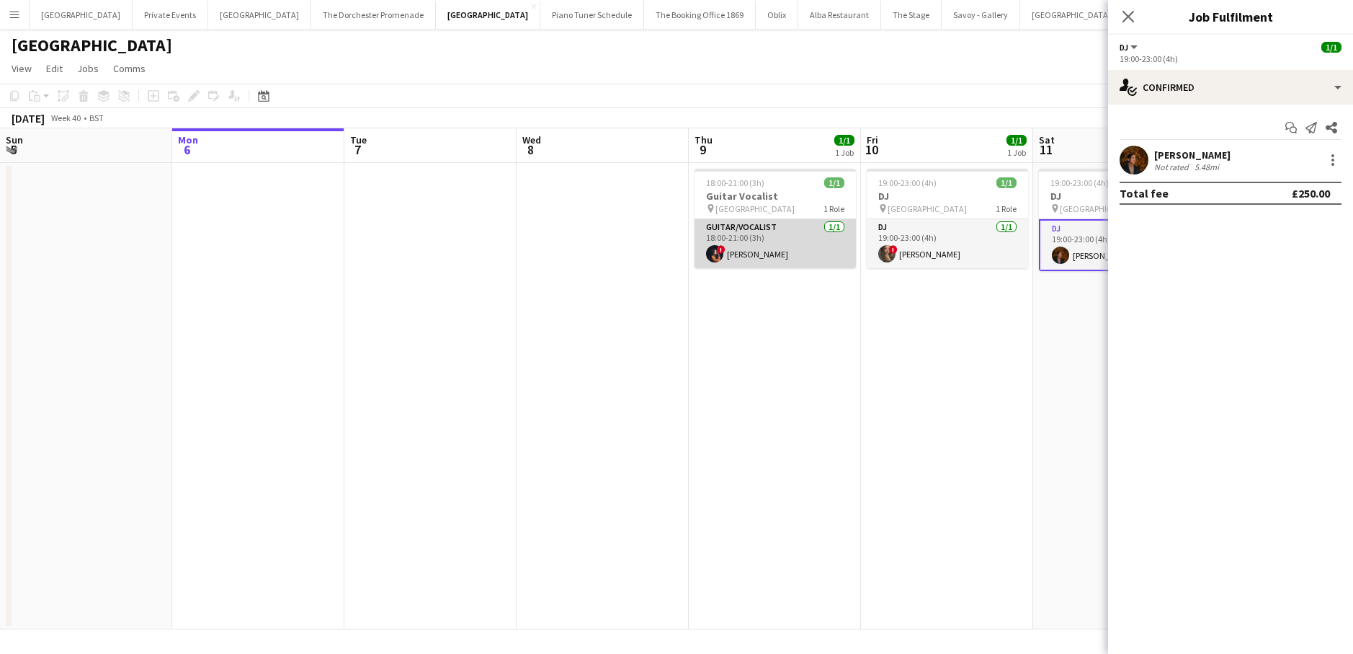
click at [760, 251] on app-card-role "Guitar/Vocalist [DATE] 18:00-21:00 (3h) ! [PERSON_NAME]" at bounding box center [775, 243] width 161 height 49
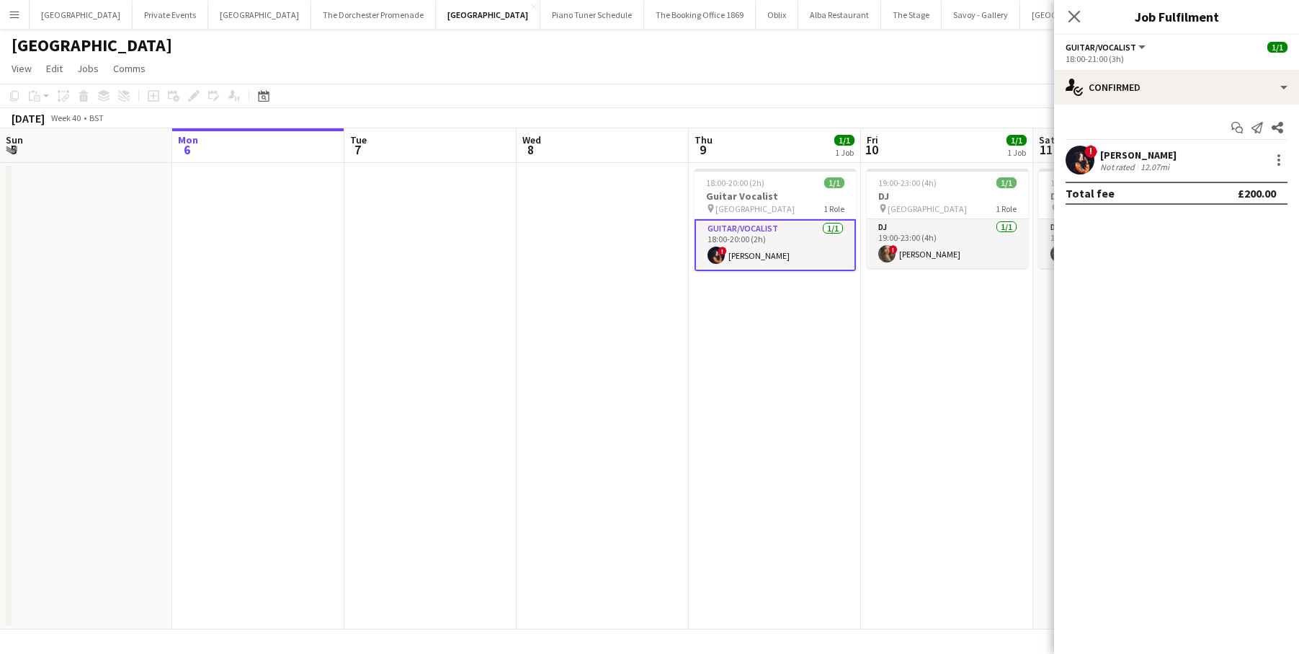
click at [578, 329] on app-date-cell at bounding box center [603, 396] width 172 height 466
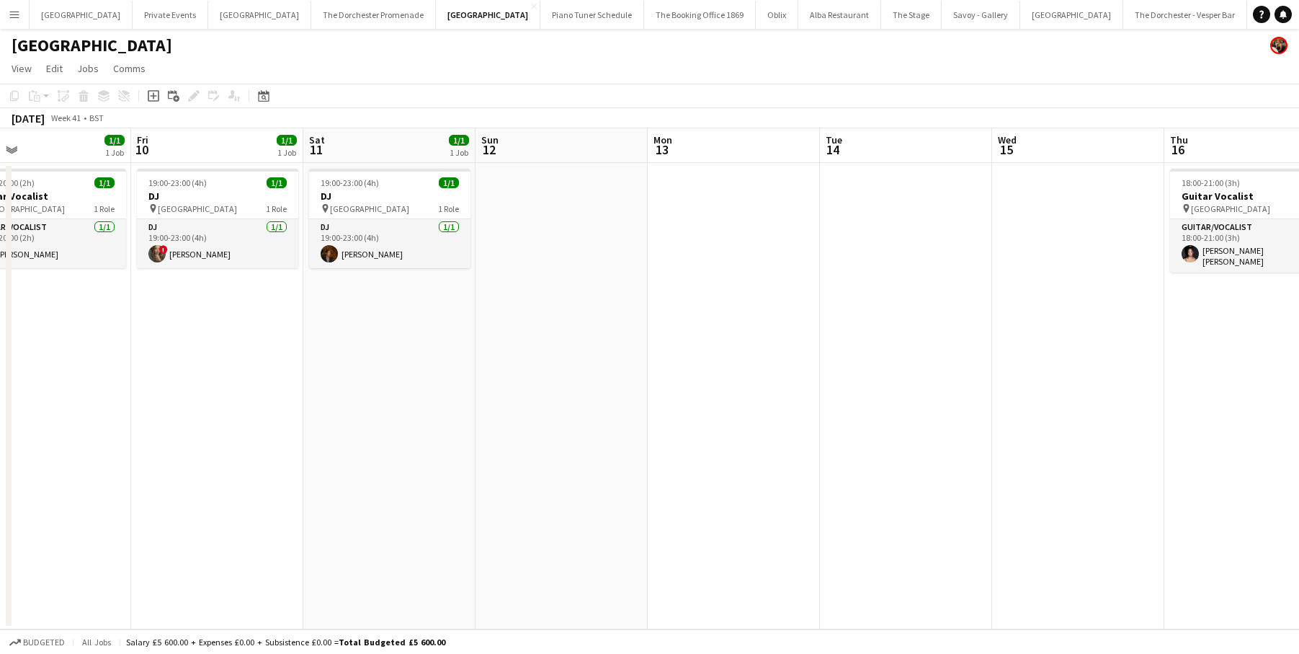
scroll to position [0, 545]
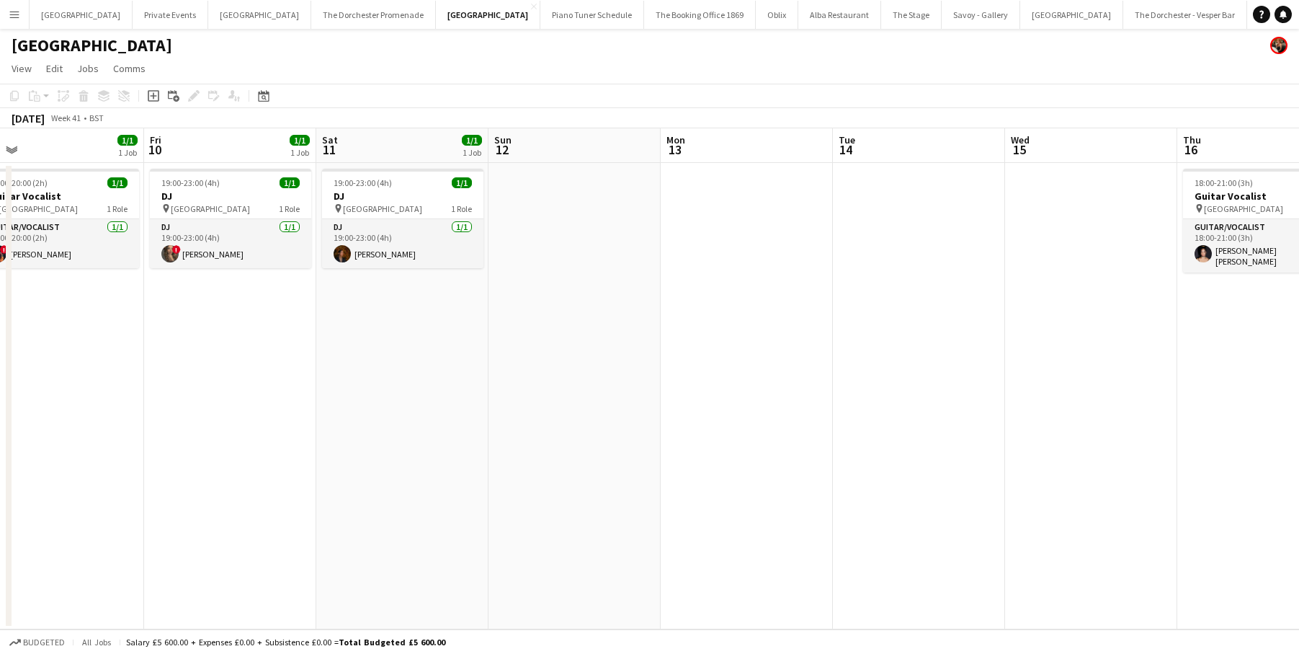
click at [16, 12] on app-icon "Menu" at bounding box center [15, 15] width 12 height 12
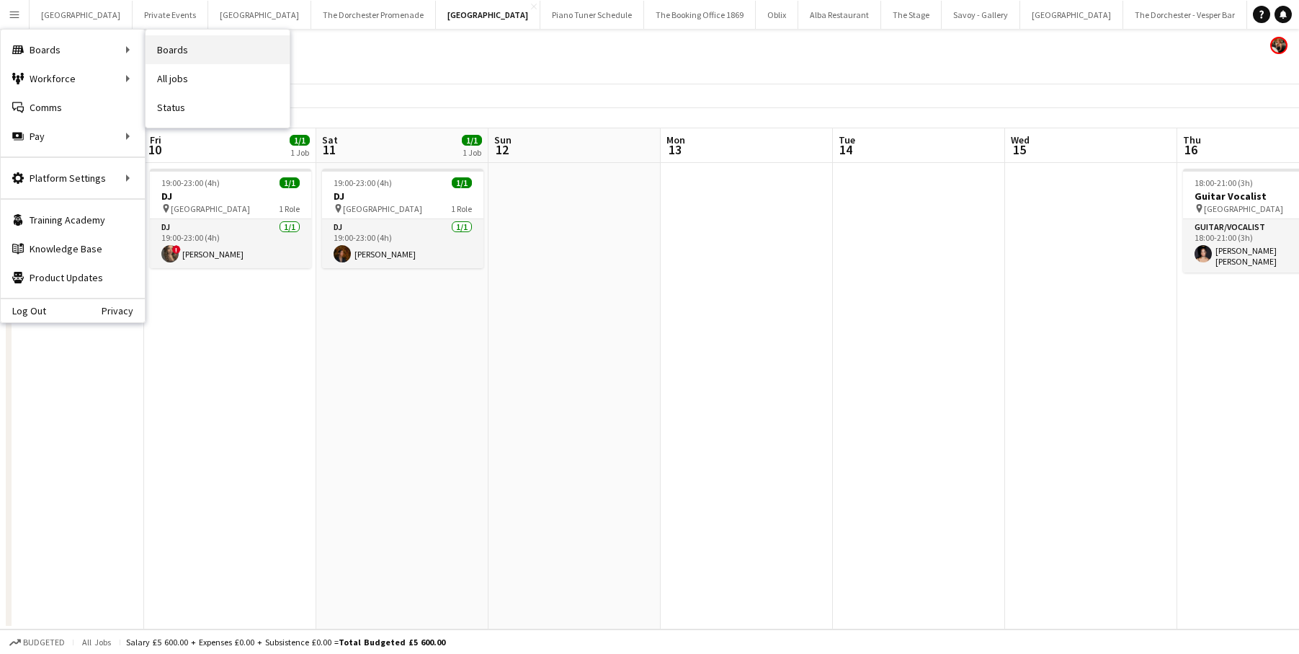
click at [182, 53] on link "Boards" at bounding box center [218, 49] width 144 height 29
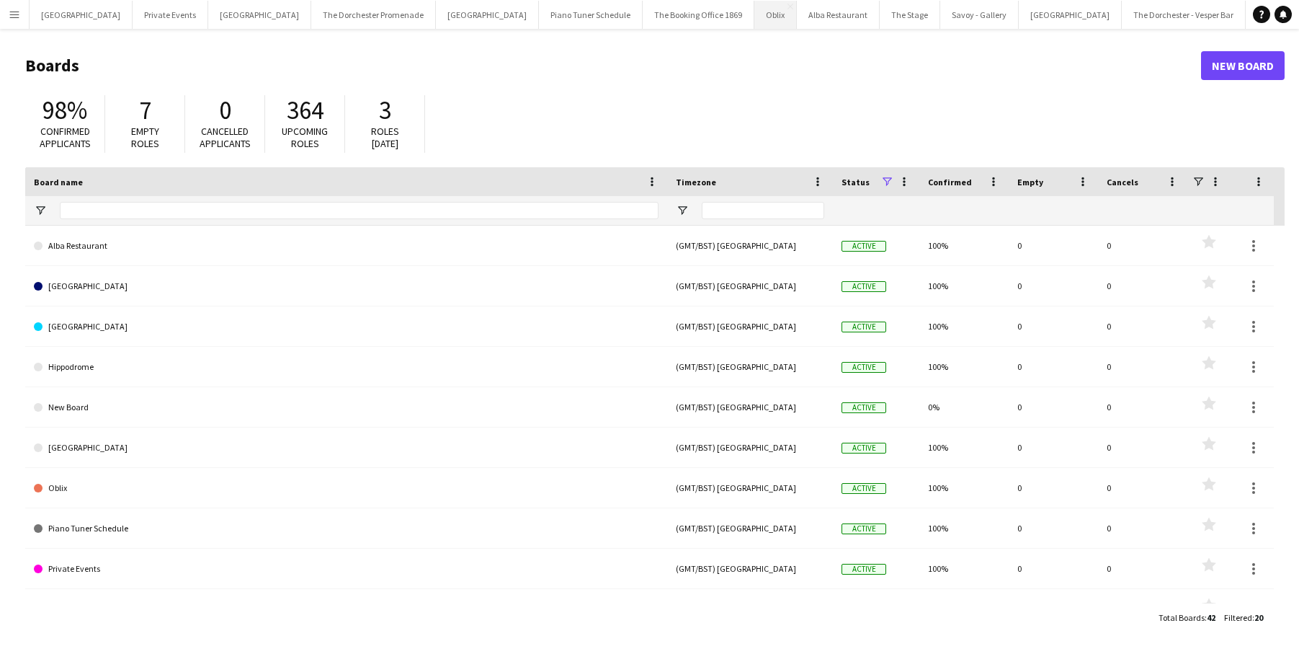
click at [754, 22] on button "Oblix Close" at bounding box center [775, 15] width 43 height 28
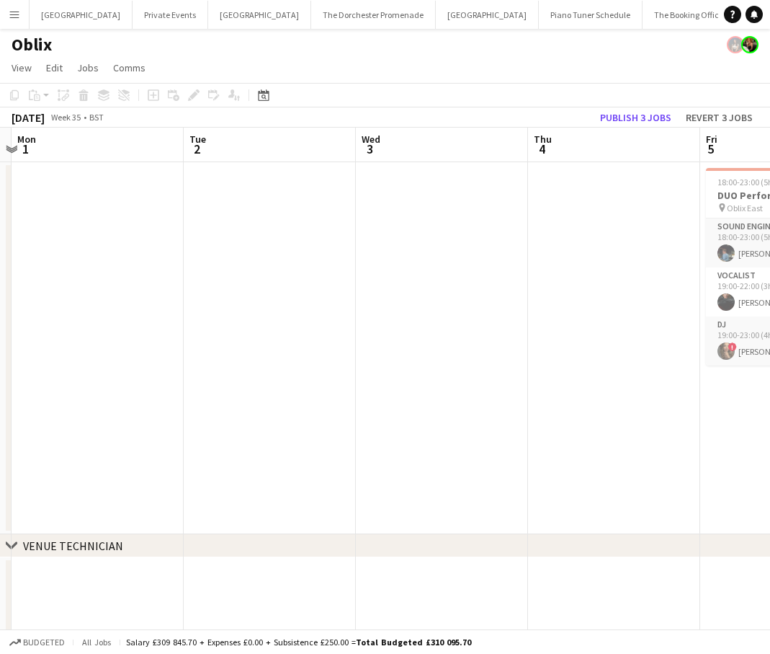
scroll to position [0, 508]
click at [12, 14] on app-icon "Menu" at bounding box center [15, 15] width 12 height 12
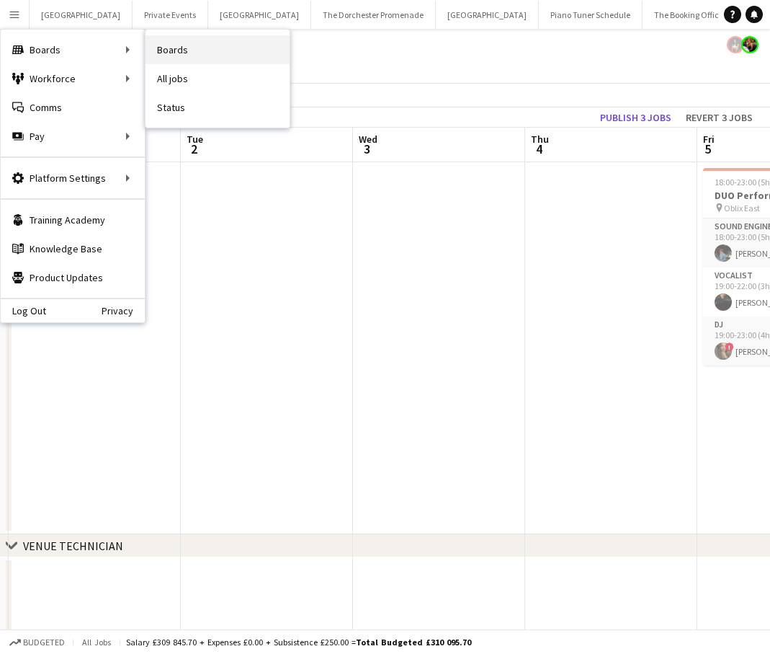
click at [176, 51] on link "Boards" at bounding box center [218, 49] width 144 height 29
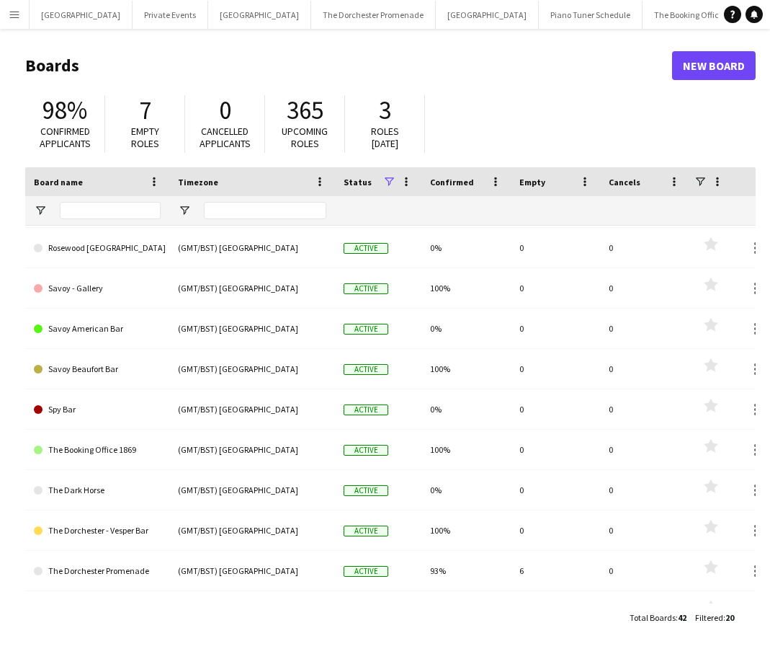
scroll to position [365, 0]
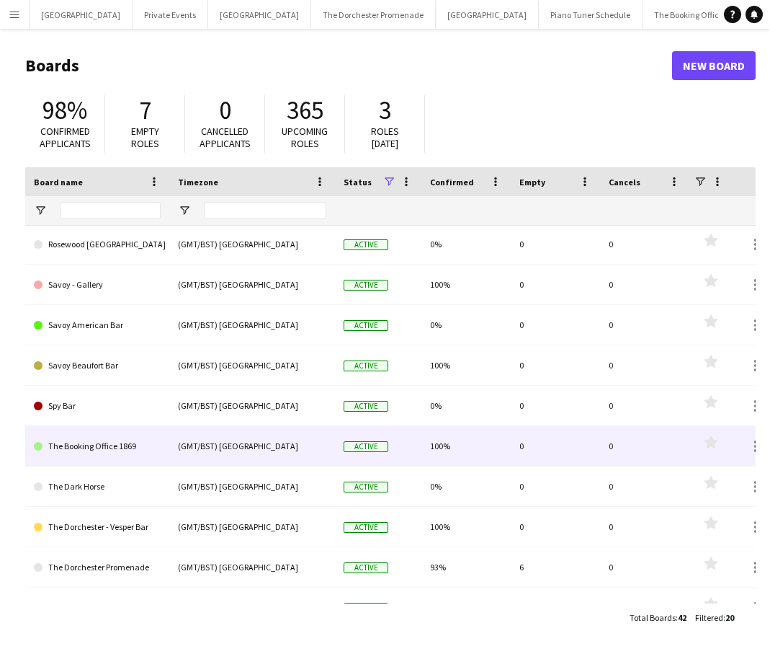
click at [112, 463] on link "The Booking Office 1869" at bounding box center [97, 446] width 127 height 40
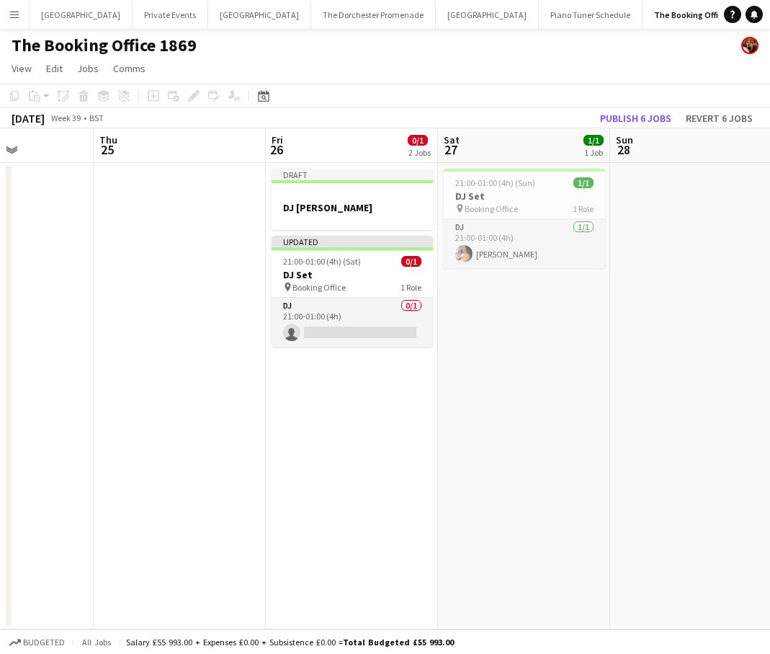
scroll to position [0, 426]
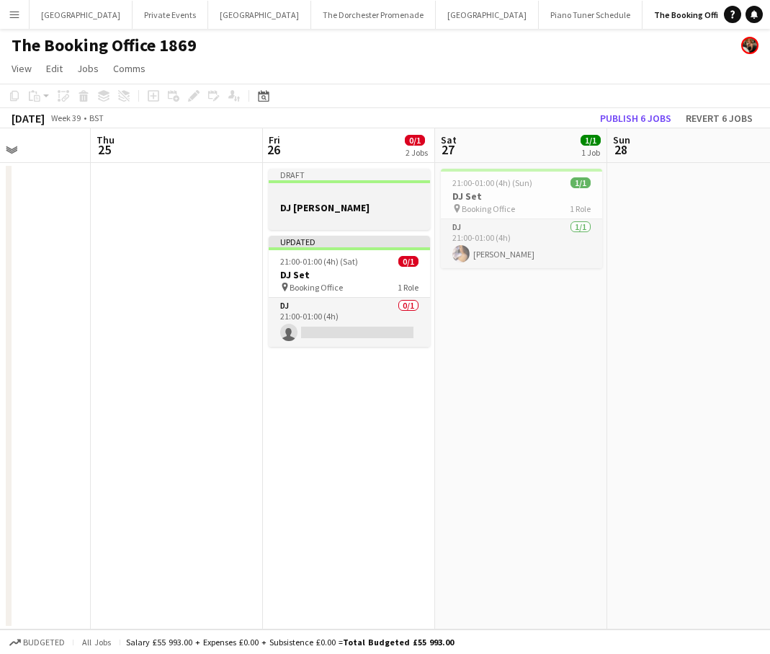
click at [335, 187] on app-job-card "Draft DJ [PERSON_NAME]" at bounding box center [349, 199] width 161 height 61
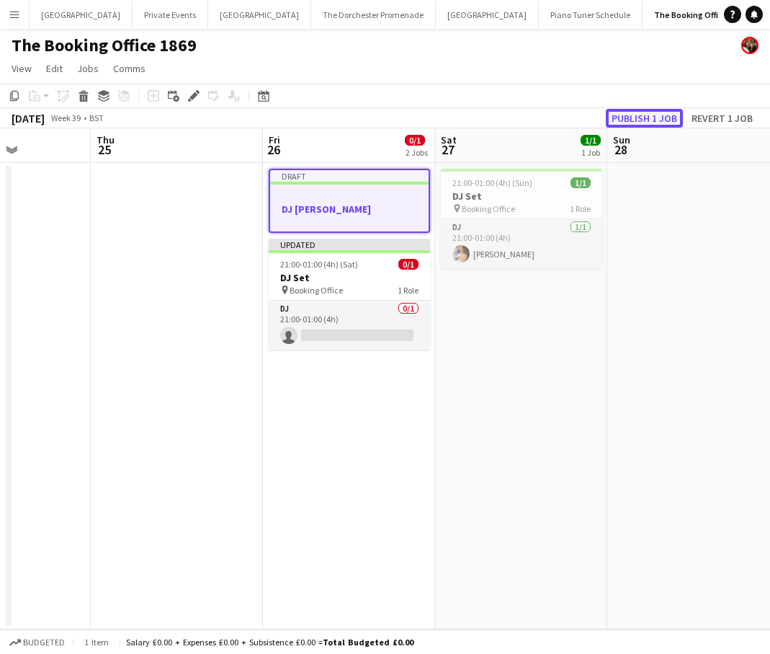
click at [644, 117] on button "Publish 1 job" at bounding box center [644, 118] width 77 height 19
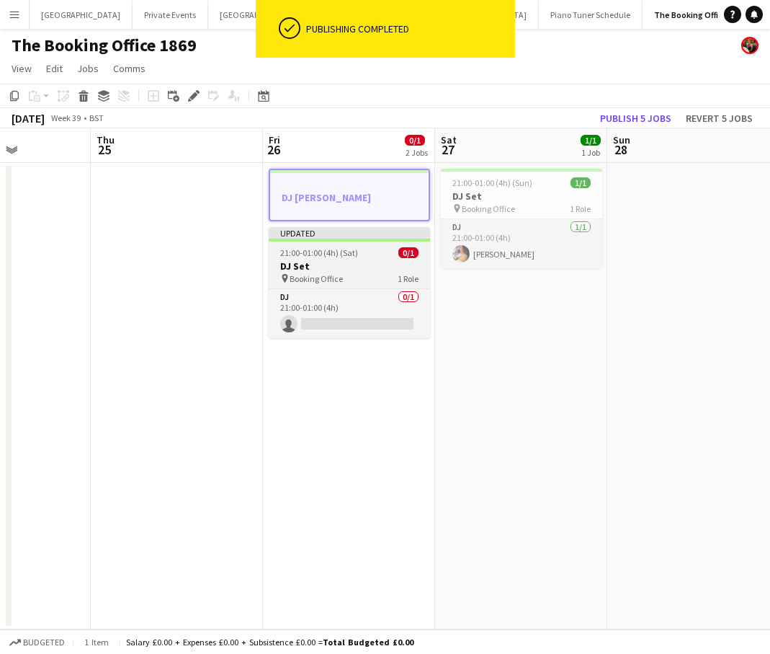
click at [344, 244] on app-job-card "Updated 21:00-01:00 (4h) (Sat) 0/1 DJ Set pin Booking Office 1 Role DJ 0/1 21:0…" at bounding box center [349, 282] width 161 height 111
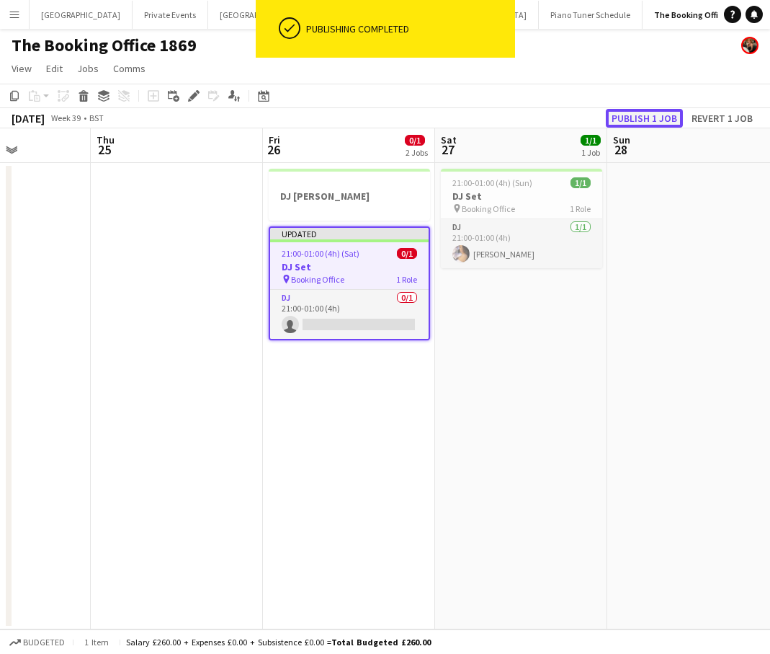
click at [635, 118] on button "Publish 1 job" at bounding box center [644, 118] width 77 height 19
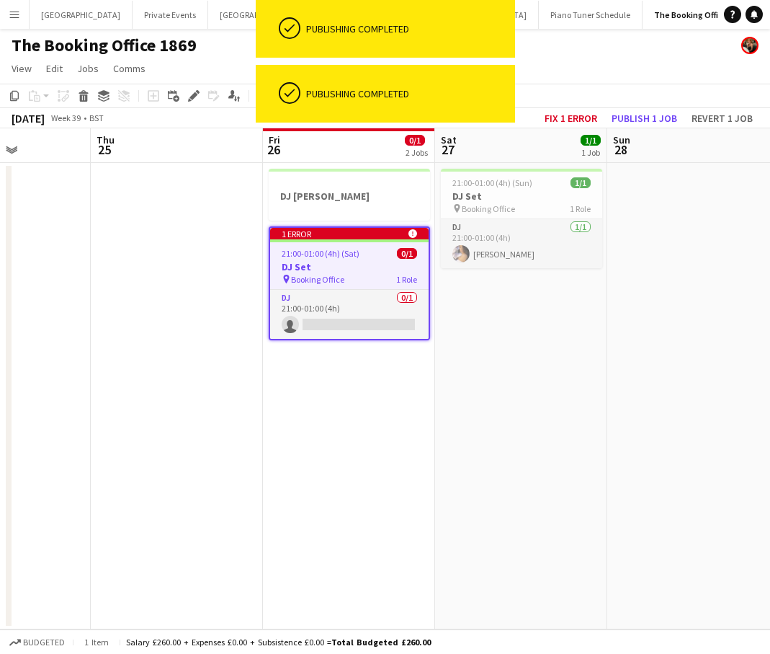
click at [410, 236] on icon at bounding box center [412, 233] width 9 height 9
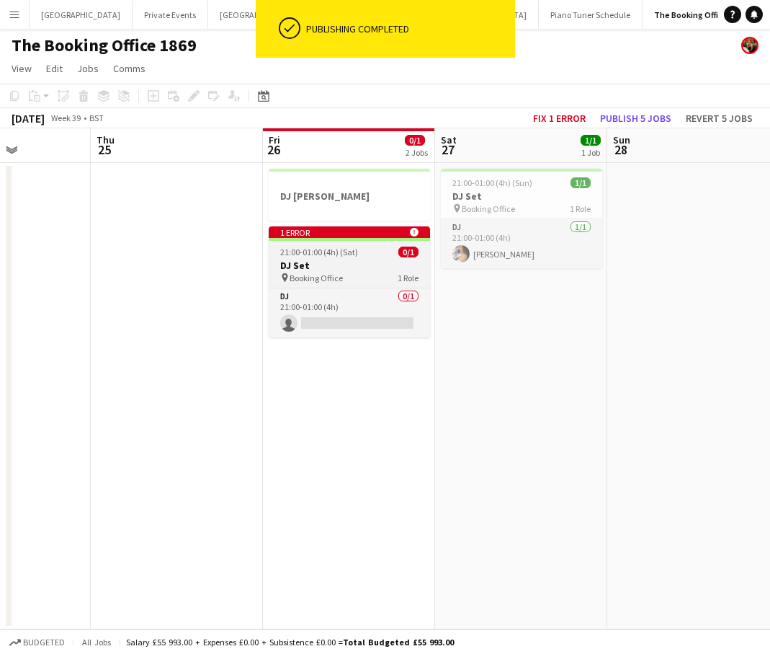
click at [414, 252] on span "0/1" at bounding box center [408, 251] width 20 height 11
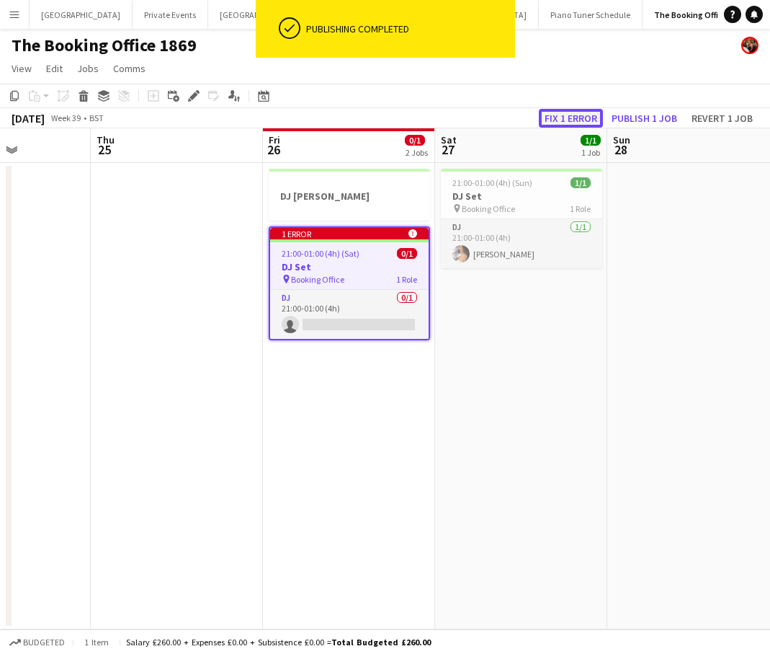
click at [587, 117] on button "Fix 1 error" at bounding box center [571, 118] width 64 height 19
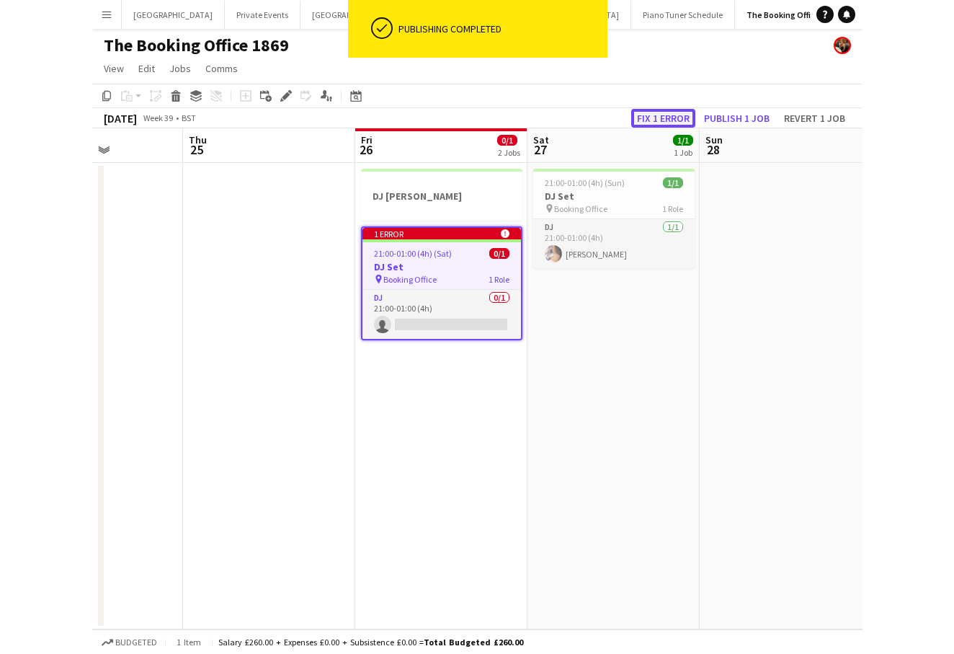
scroll to position [0, 496]
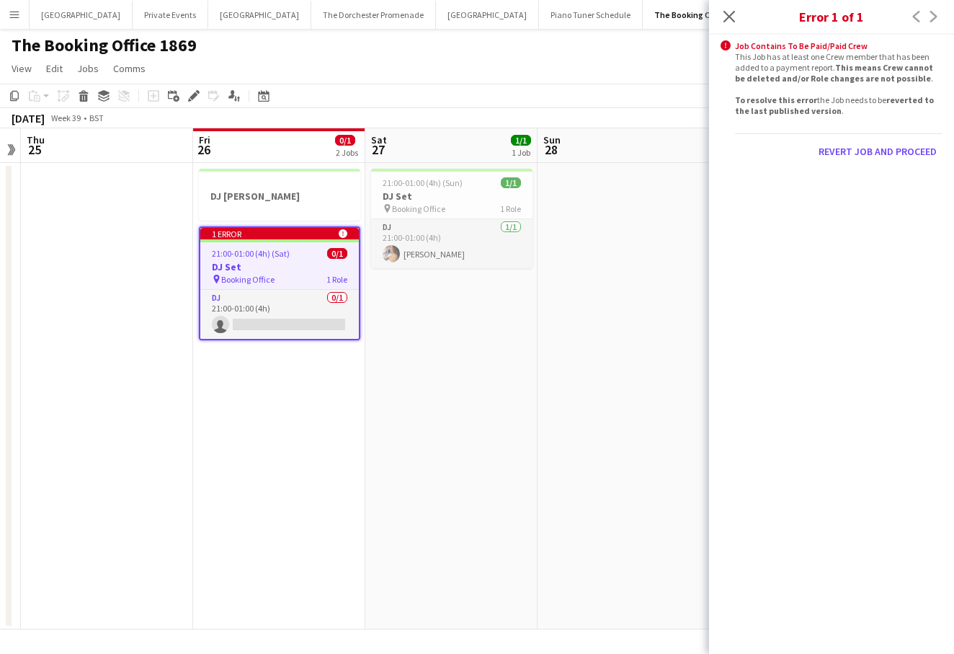
click at [269, 248] on span "21:00-01:00 (4h) (Sat)" at bounding box center [251, 253] width 78 height 11
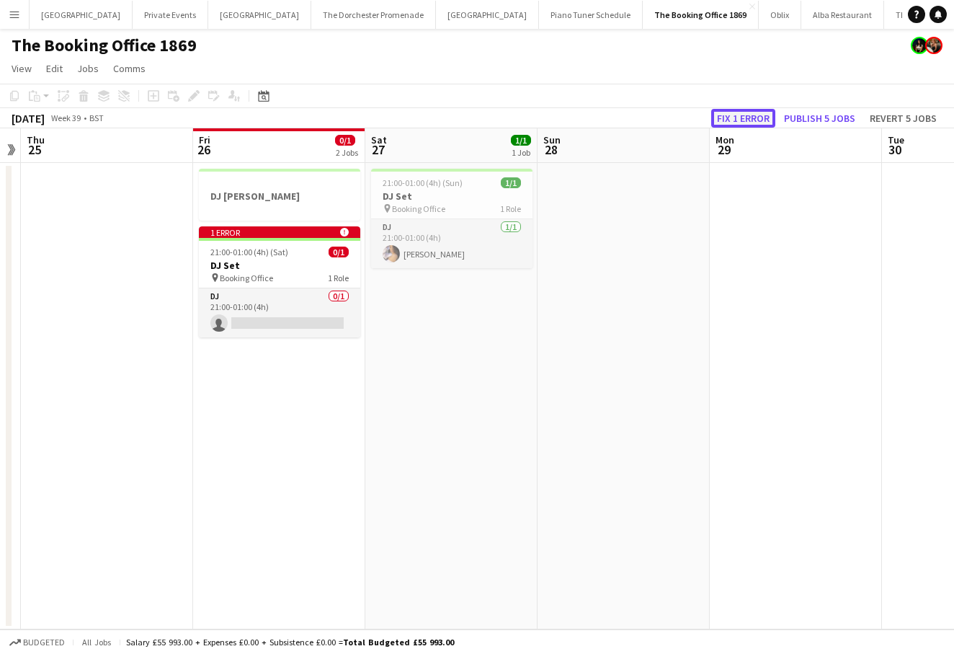
click at [760, 117] on button "Fix 1 error" at bounding box center [743, 118] width 64 height 19
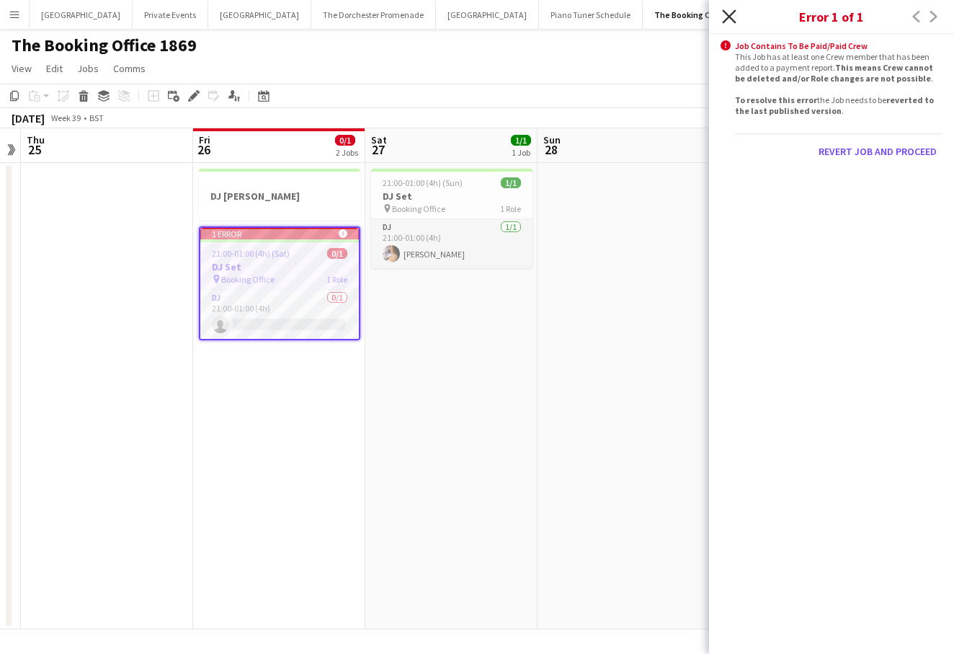
click at [729, 22] on icon "Close pop-in" at bounding box center [729, 16] width 14 height 14
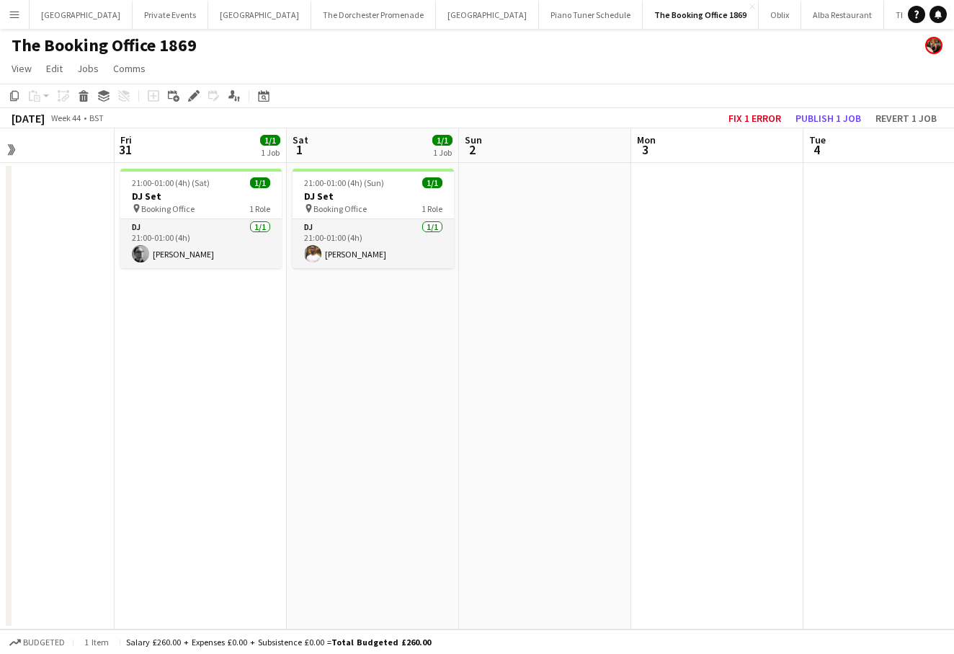
scroll to position [0, 403]
click at [14, 22] on button "Menu" at bounding box center [14, 14] width 29 height 29
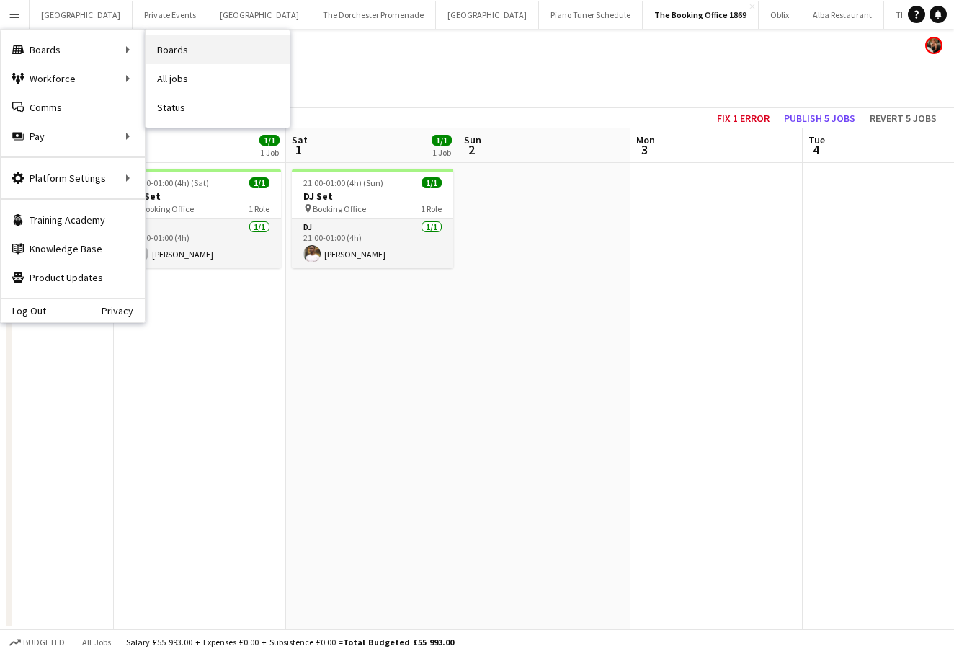
click at [169, 51] on link "Boards" at bounding box center [218, 49] width 144 height 29
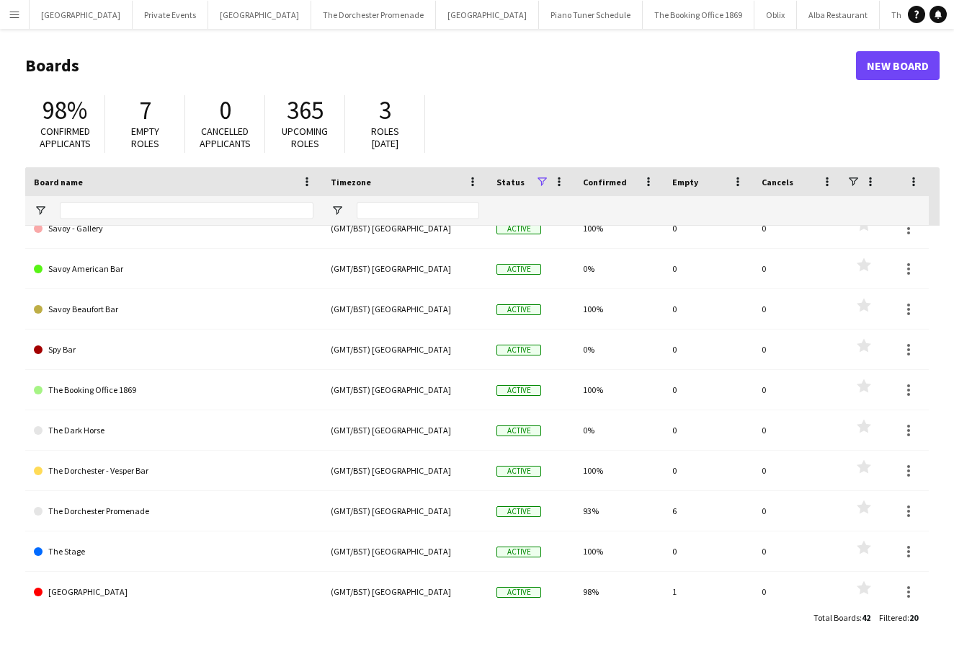
scroll to position [429, 0]
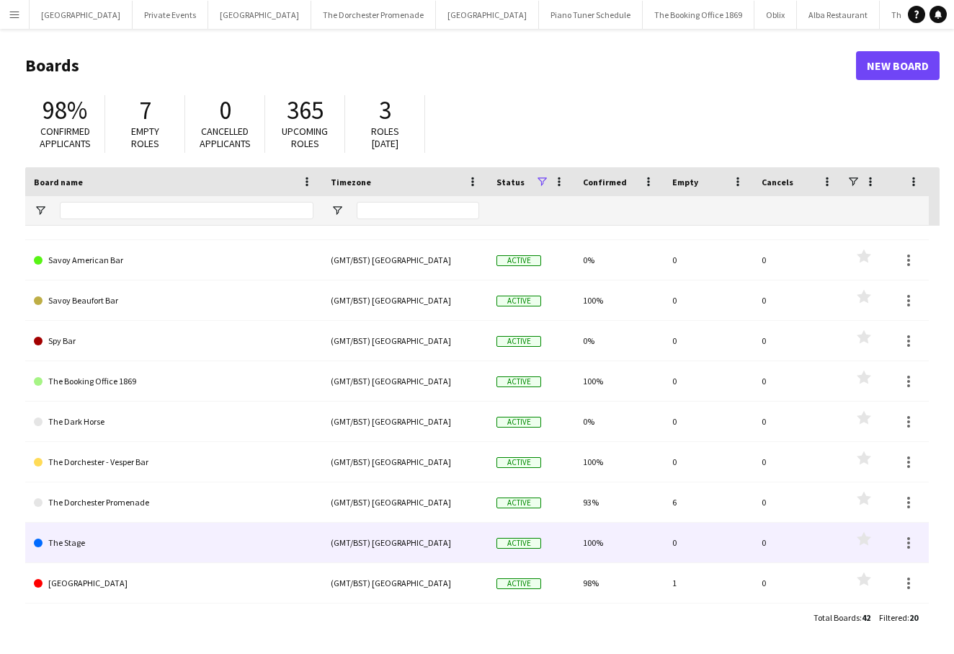
click at [168, 544] on link "The Stage" at bounding box center [174, 542] width 280 height 40
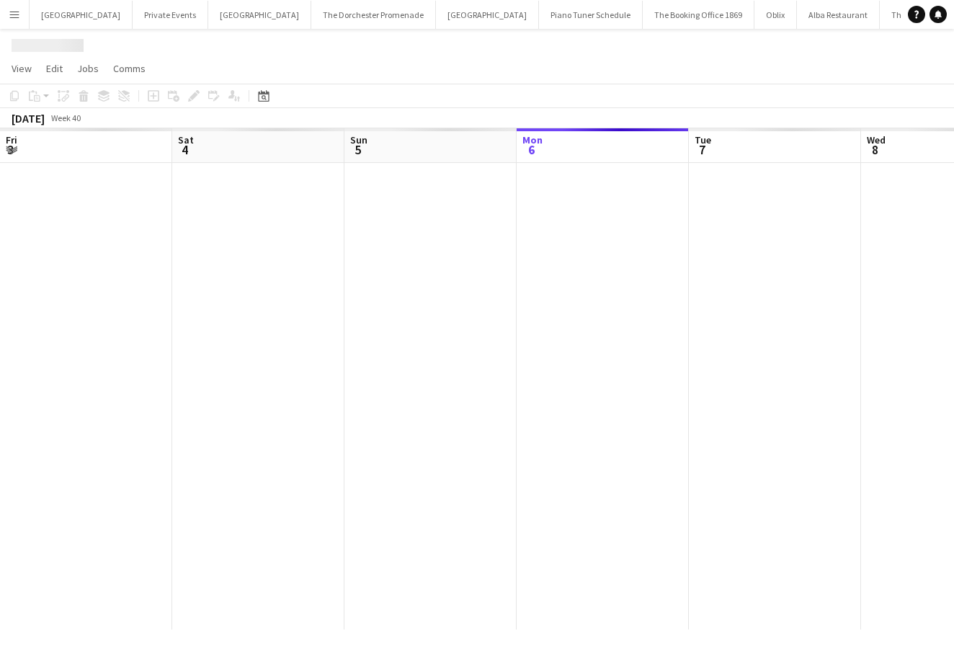
scroll to position [0, 344]
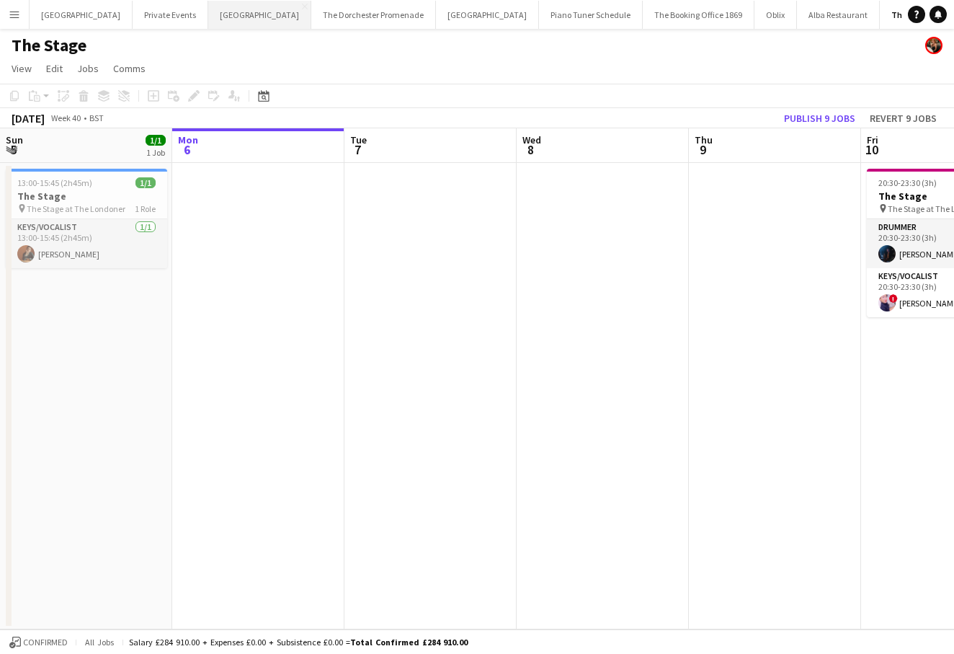
click at [208, 14] on button "Bicester village Close" at bounding box center [259, 15] width 103 height 28
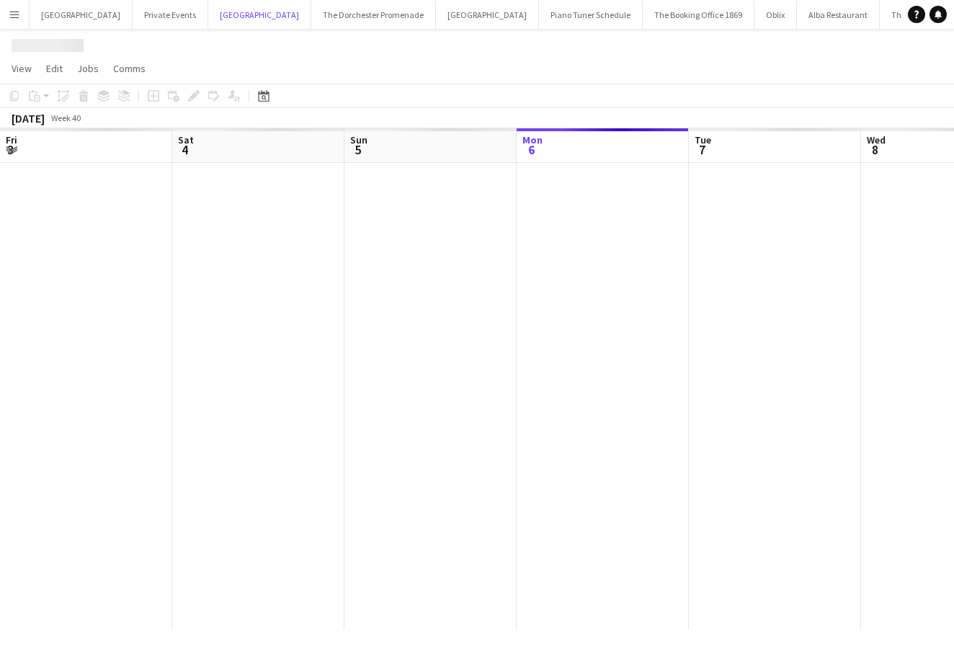
scroll to position [0, 344]
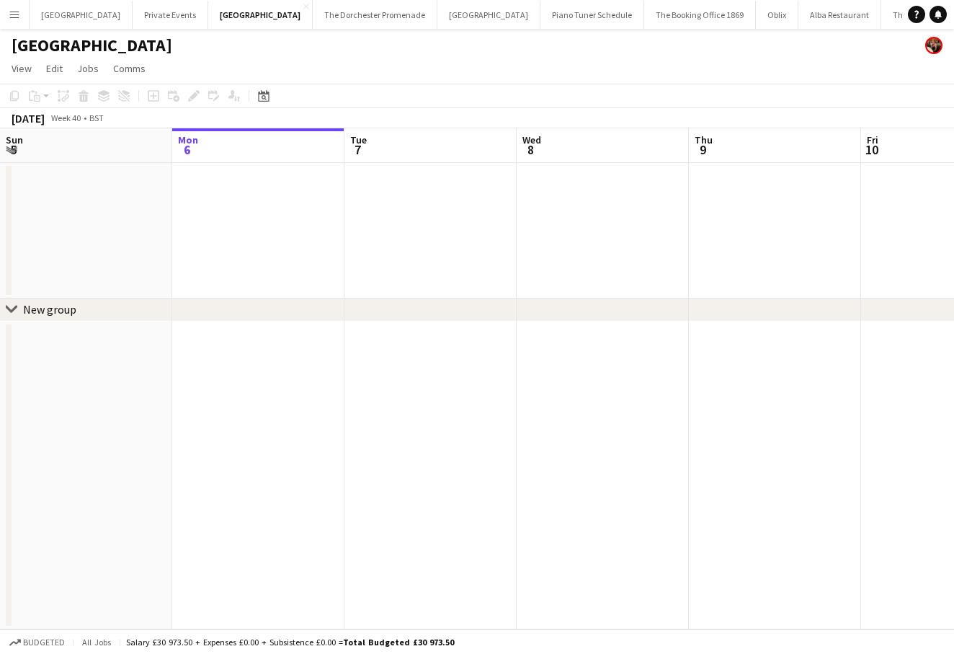
click at [271, 99] on div "Date picker" at bounding box center [263, 95] width 17 height 17
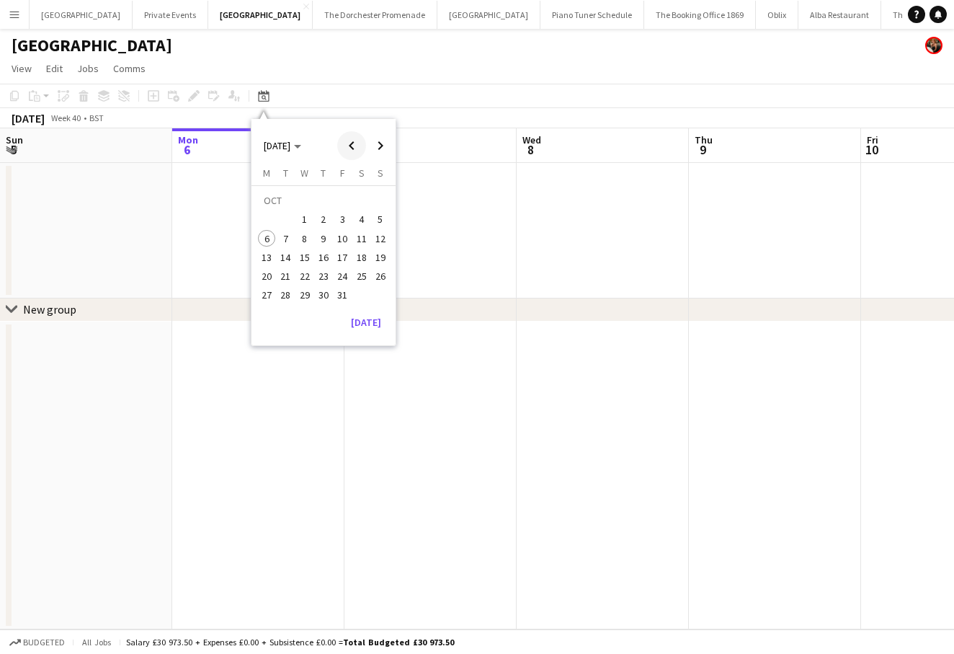
click at [349, 141] on span "Previous month" at bounding box center [351, 145] width 29 height 29
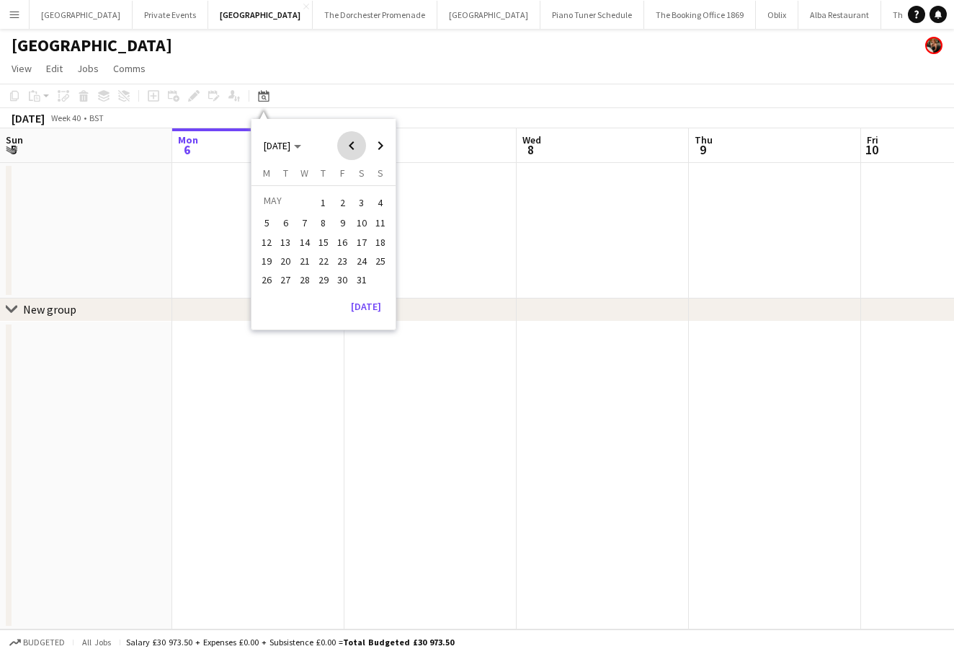
click at [349, 141] on span "Previous month" at bounding box center [351, 145] width 29 height 29
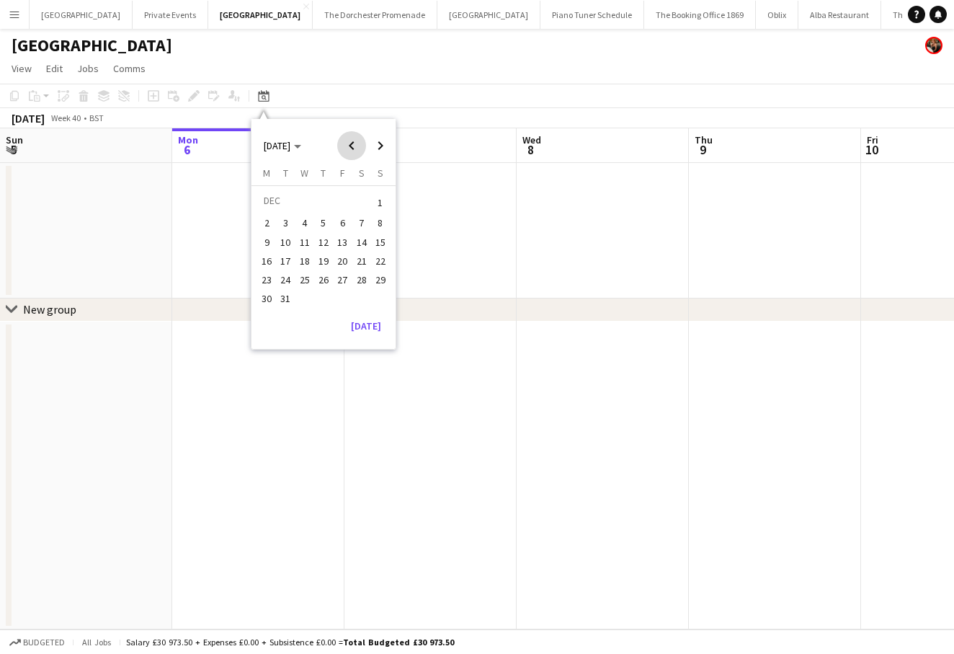
click at [349, 141] on span "Previous month" at bounding box center [351, 145] width 29 height 29
click at [344, 235] on span "15" at bounding box center [342, 241] width 17 height 17
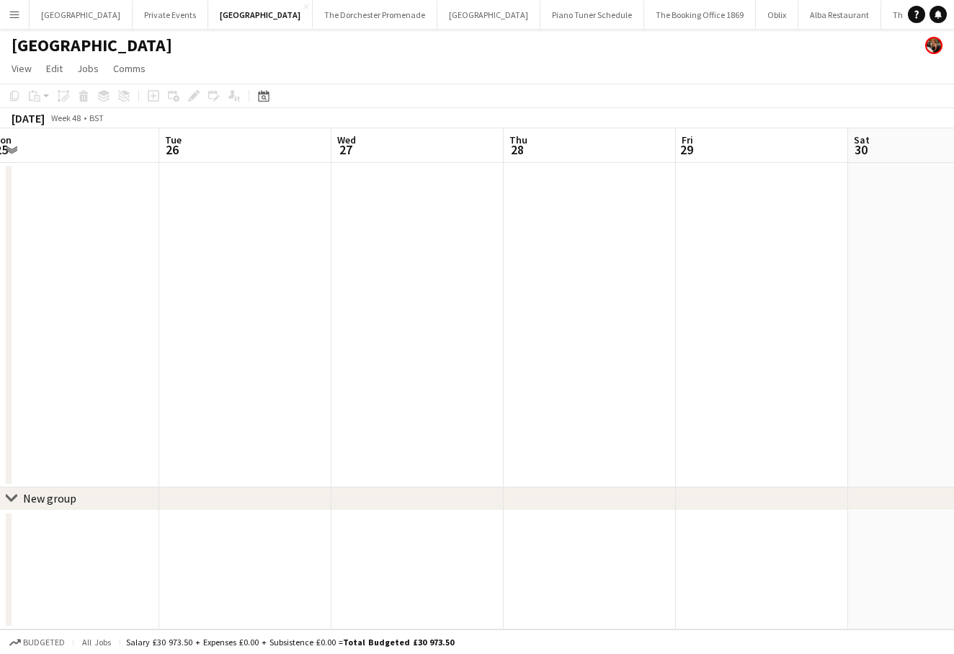
scroll to position [0, 526]
click at [178, 16] on button "Private Events Close" at bounding box center [171, 15] width 76 height 28
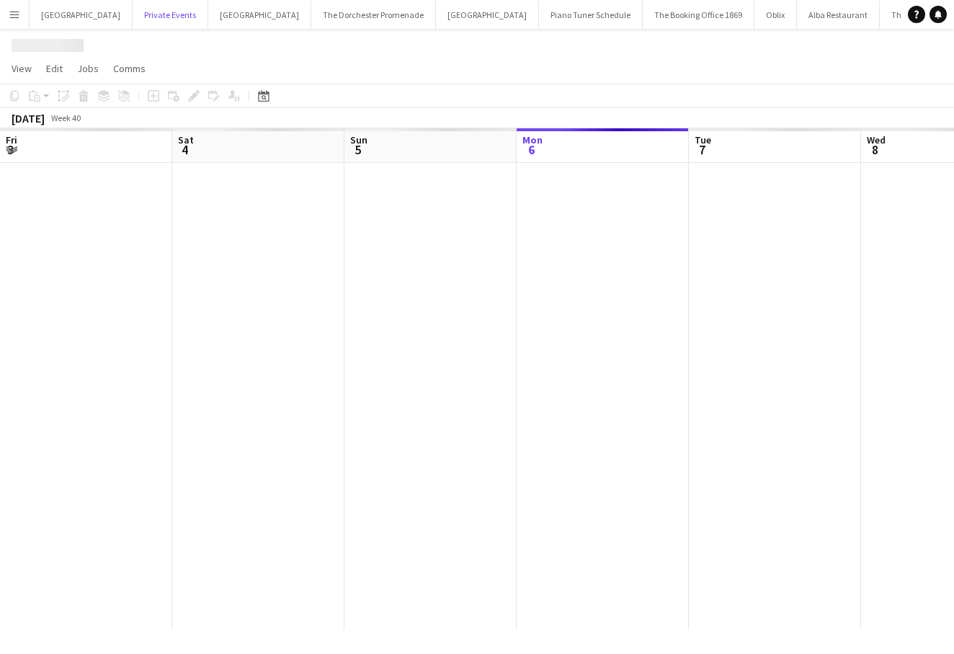
scroll to position [0, 344]
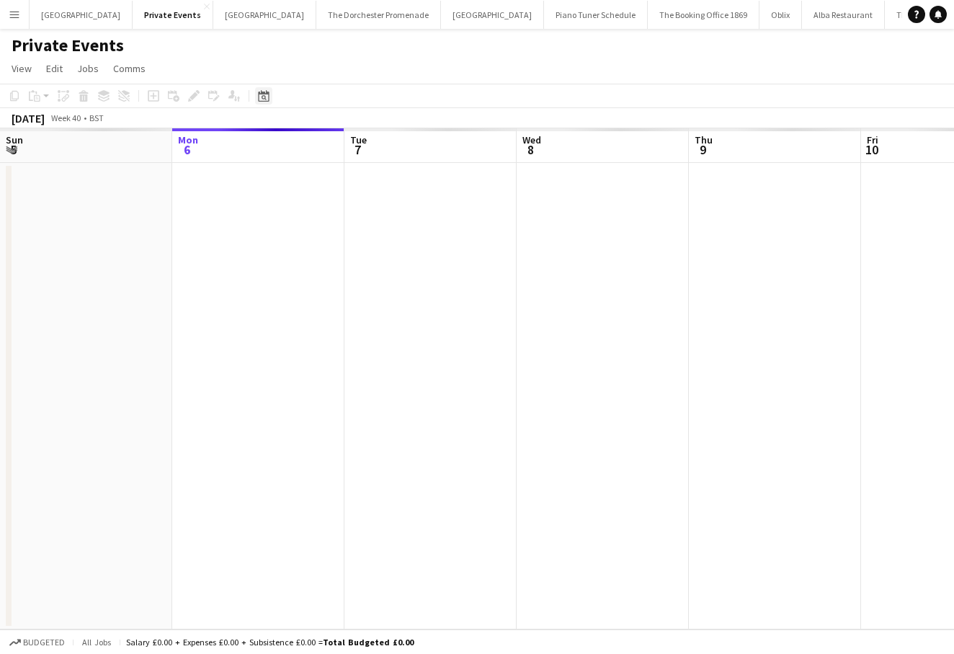
click at [262, 99] on icon at bounding box center [264, 97] width 5 height 5
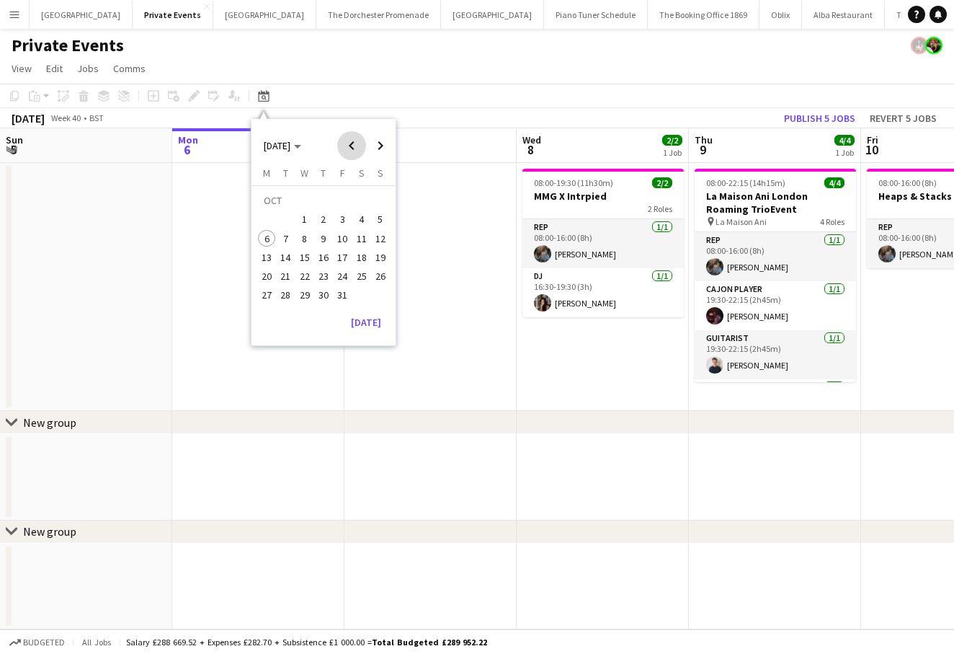
click at [349, 150] on span "Previous month" at bounding box center [351, 145] width 29 height 29
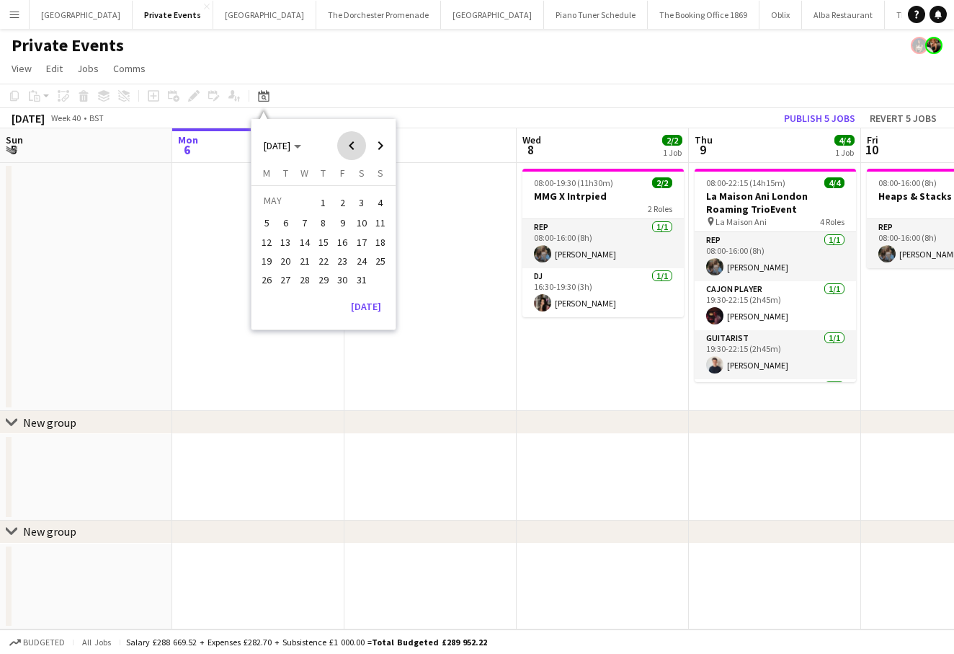
click at [349, 150] on span "Previous month" at bounding box center [351, 145] width 29 height 29
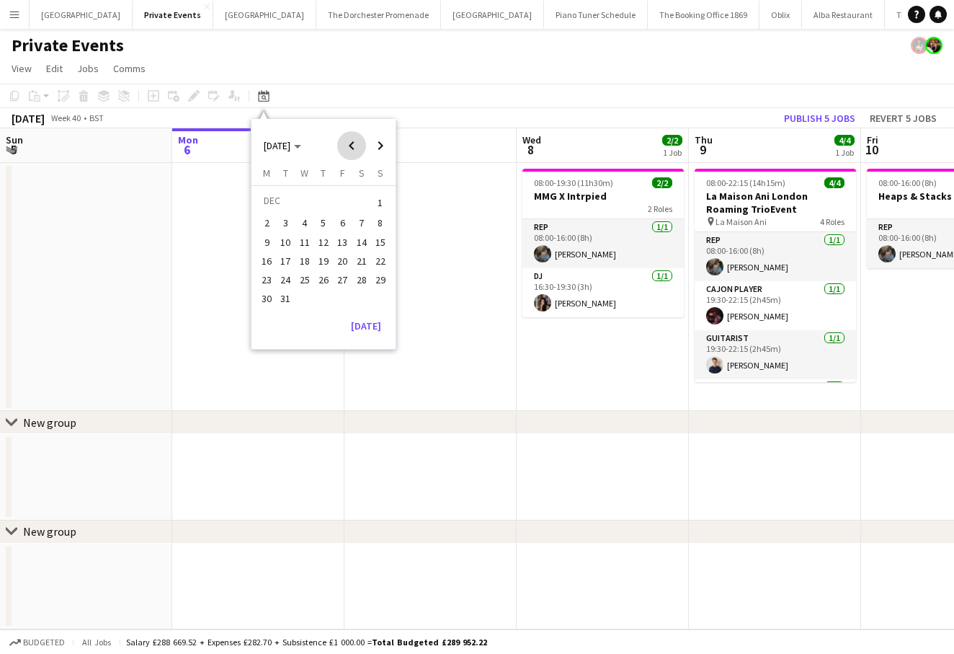
click at [349, 150] on span "Previous month" at bounding box center [351, 145] width 29 height 29
click at [304, 242] on span "13" at bounding box center [304, 241] width 17 height 17
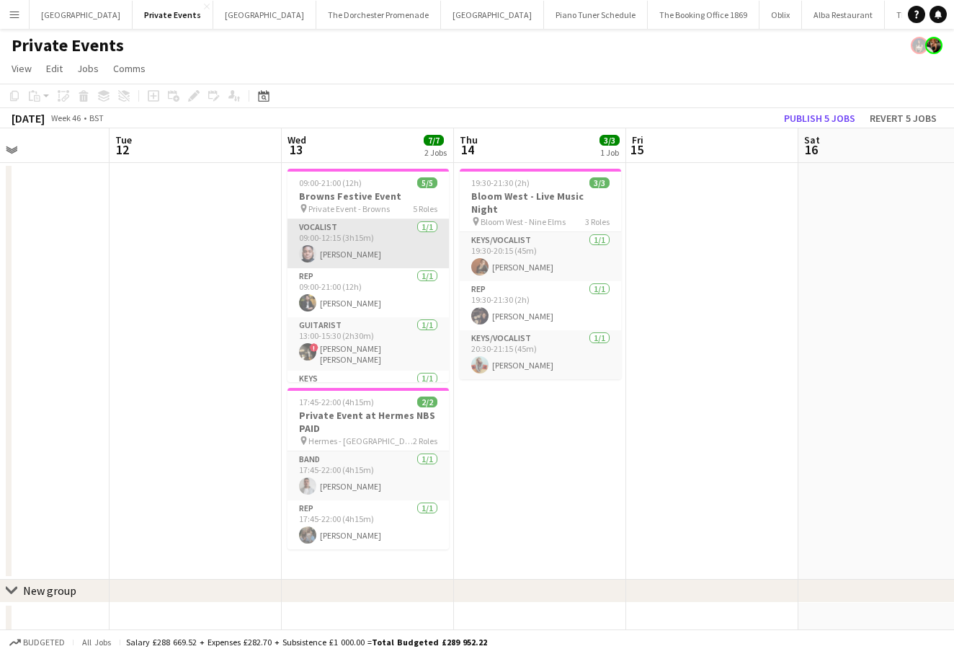
scroll to position [0, 581]
click at [355, 246] on app-card-role "Vocalist [DATE] 09:00-12:15 (3h15m) [PERSON_NAME]" at bounding box center [366, 243] width 161 height 49
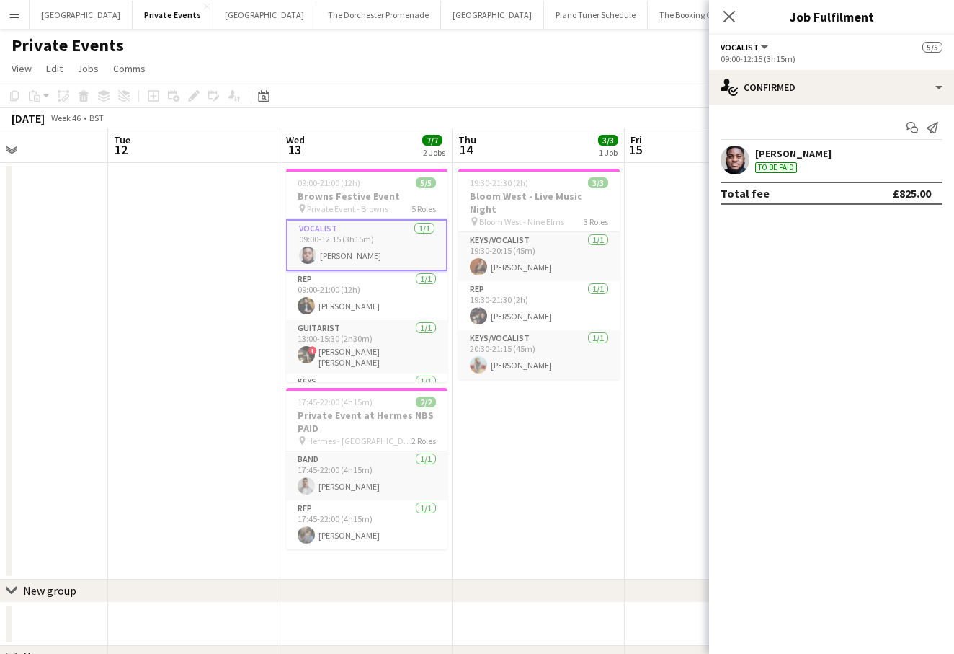
scroll to position [61, 0]
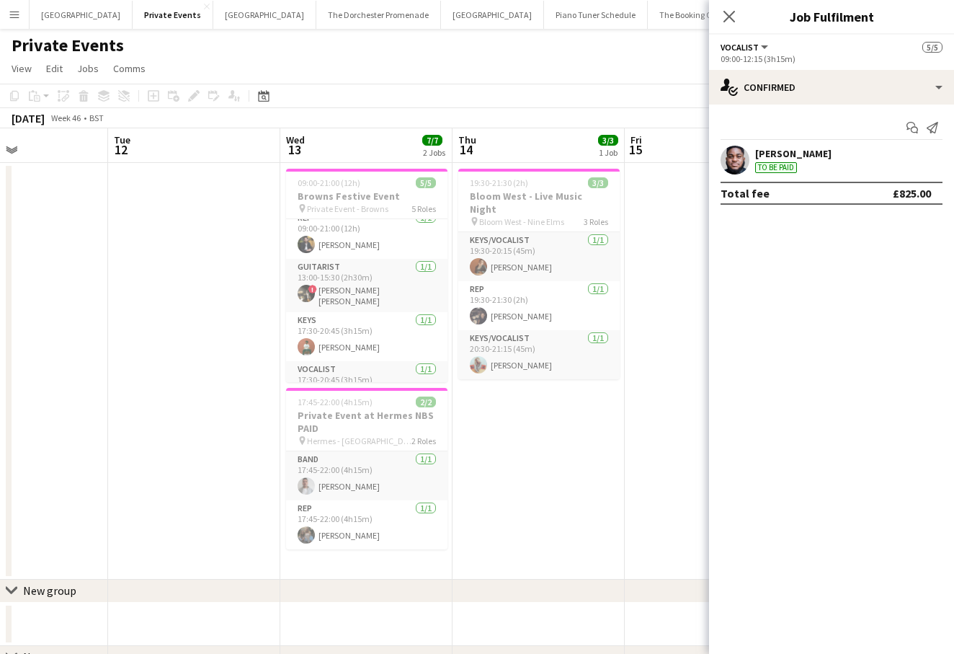
click at [216, 321] on app-date-cell at bounding box center [194, 371] width 172 height 417
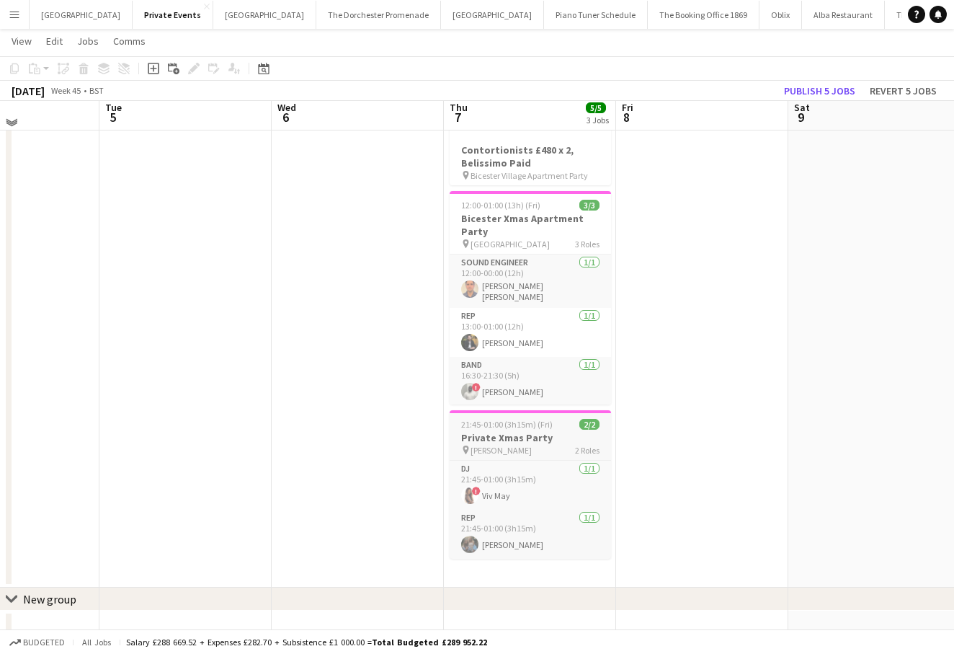
scroll to position [57, 0]
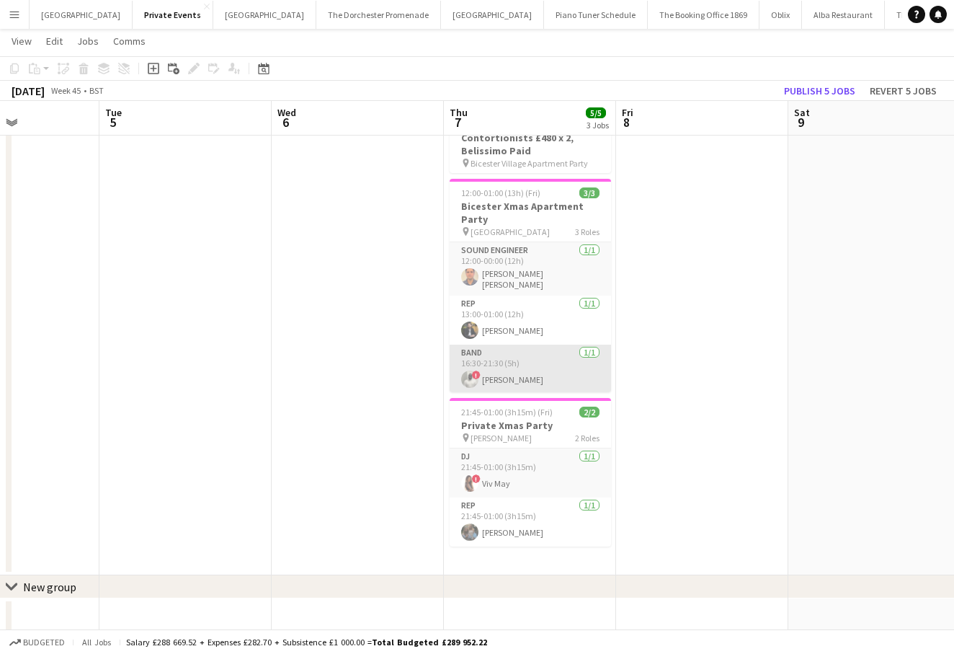
click at [490, 348] on app-card-role "Band [DATE] 16:30-21:30 (5h) ! [PERSON_NAME]" at bounding box center [530, 368] width 161 height 49
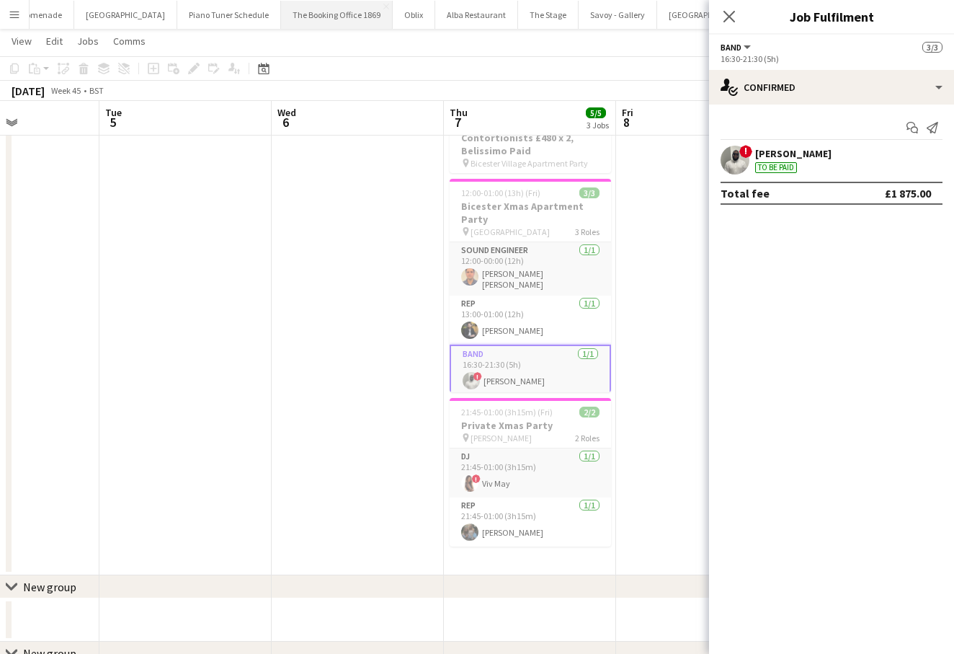
scroll to position [0, 397]
click at [488, 14] on button "The Stage Close" at bounding box center [518, 15] width 61 height 28
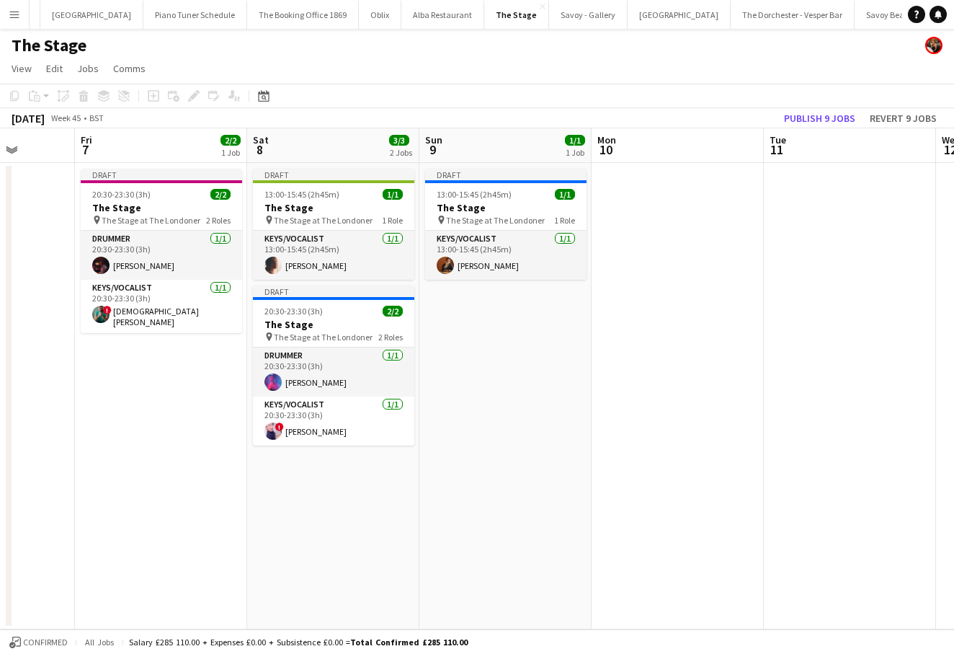
scroll to position [0, 620]
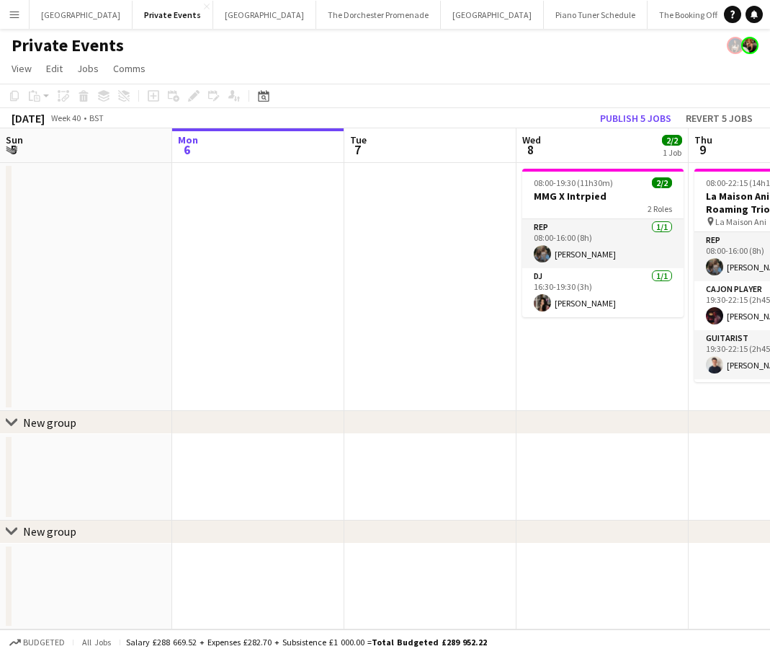
click at [15, 11] on app-icon "Menu" at bounding box center [15, 15] width 12 height 12
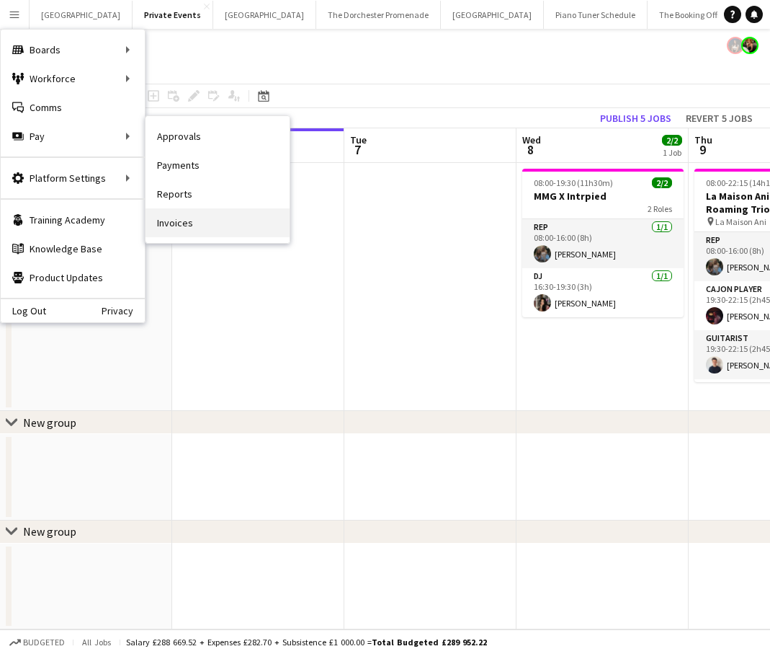
click at [184, 214] on link "Invoices" at bounding box center [218, 222] width 144 height 29
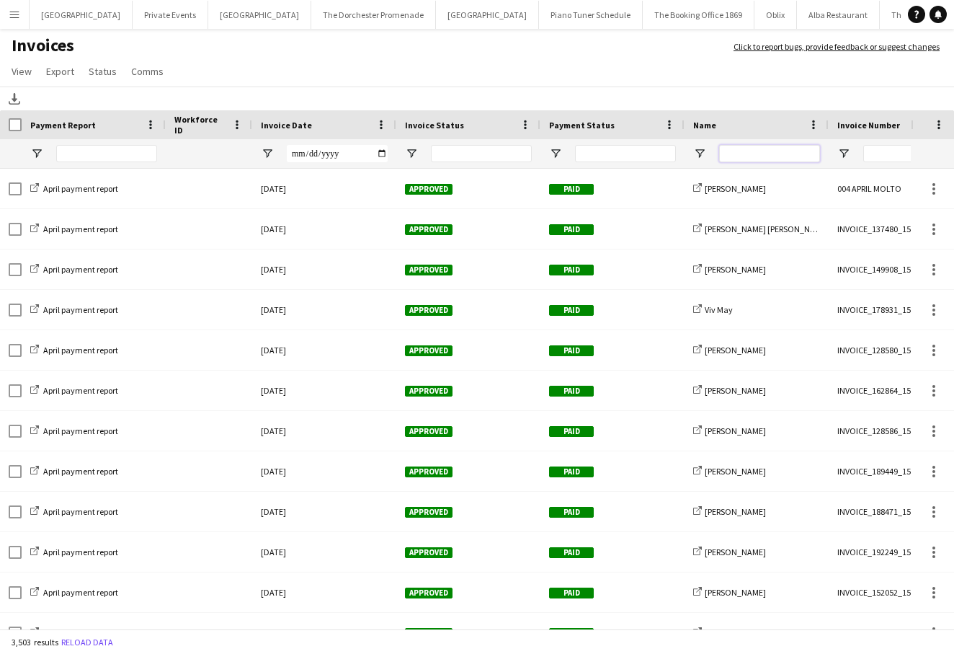
click at [752, 146] on input "Name Filter Input" at bounding box center [769, 153] width 101 height 17
type input "****"
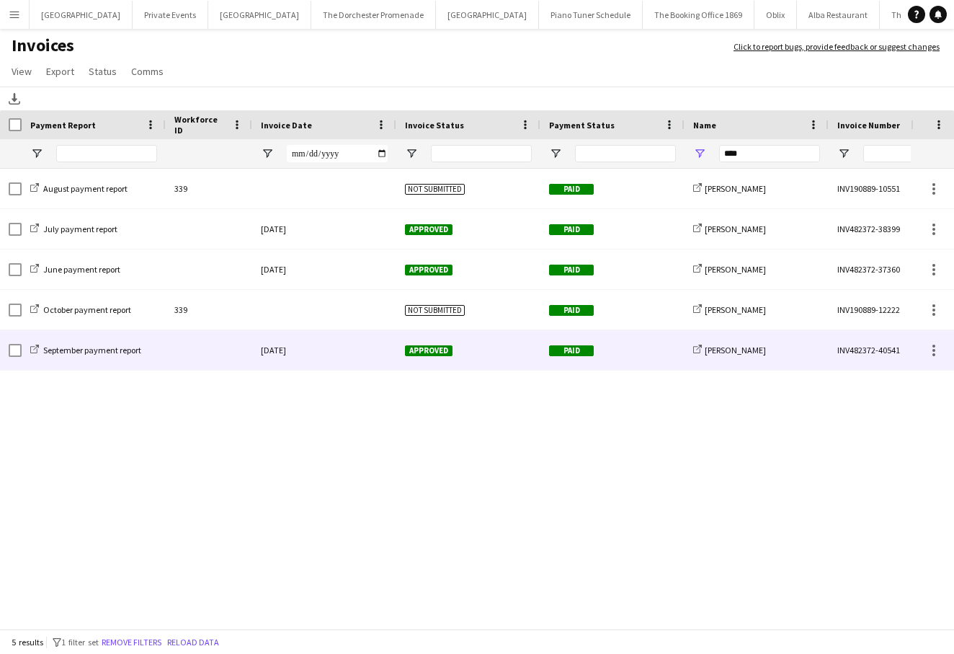
click at [217, 355] on div at bounding box center [209, 350] width 86 height 40
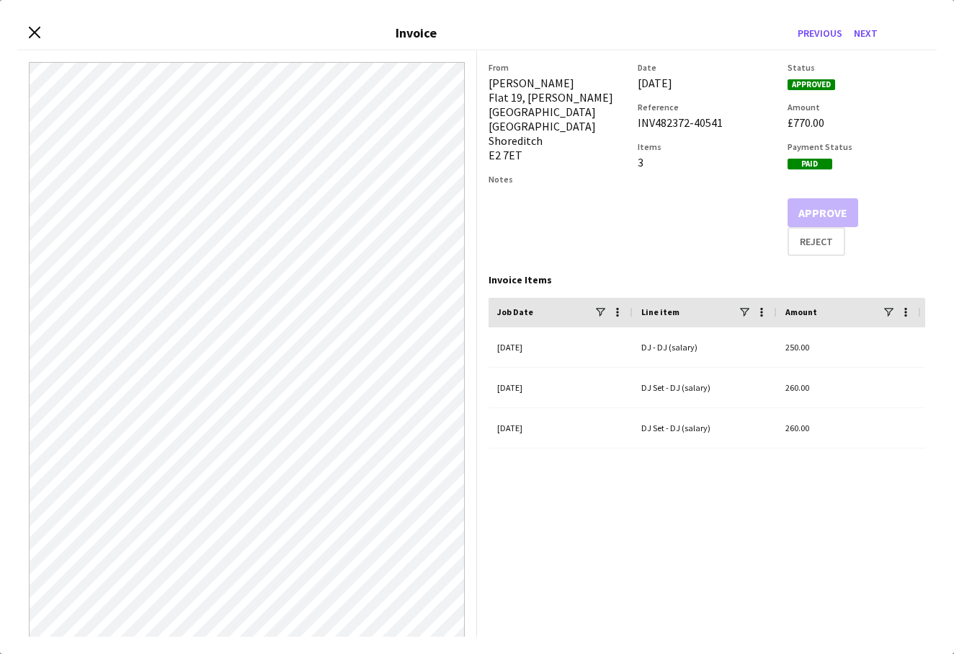
click at [27, 29] on div "Close invoice dialog Invoice Previous Next" at bounding box center [477, 33] width 920 height 33
